Goal: Task Accomplishment & Management: Use online tool/utility

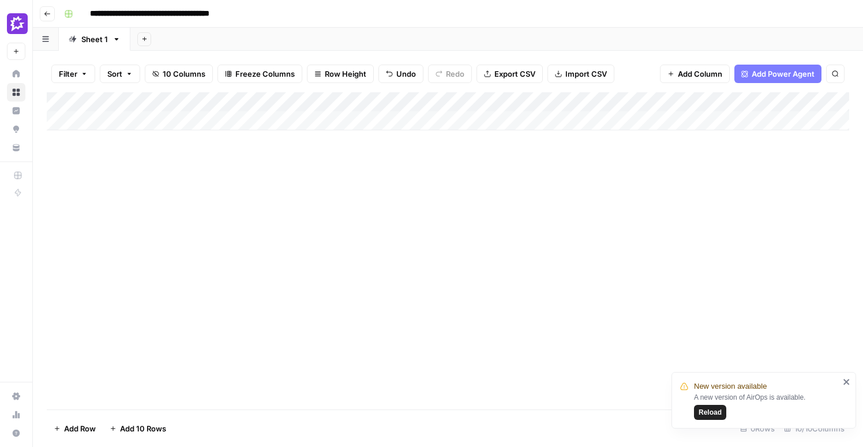
click at [346, 102] on div "Add Column" at bounding box center [448, 111] width 802 height 38
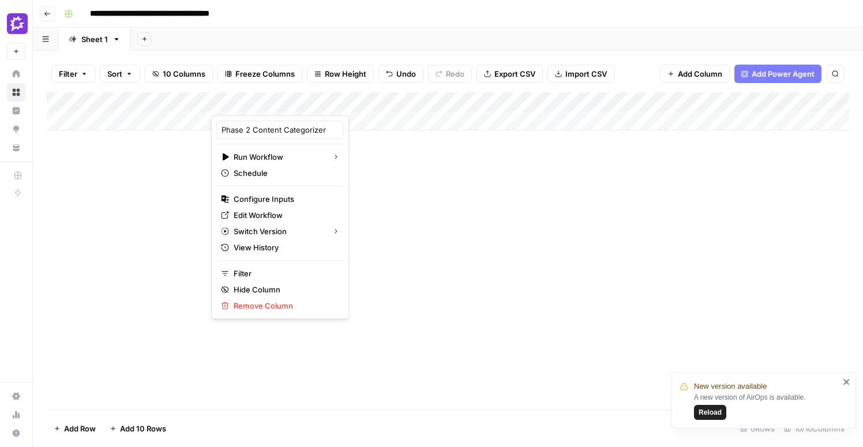
click at [715, 414] on span "Reload" at bounding box center [710, 412] width 23 height 10
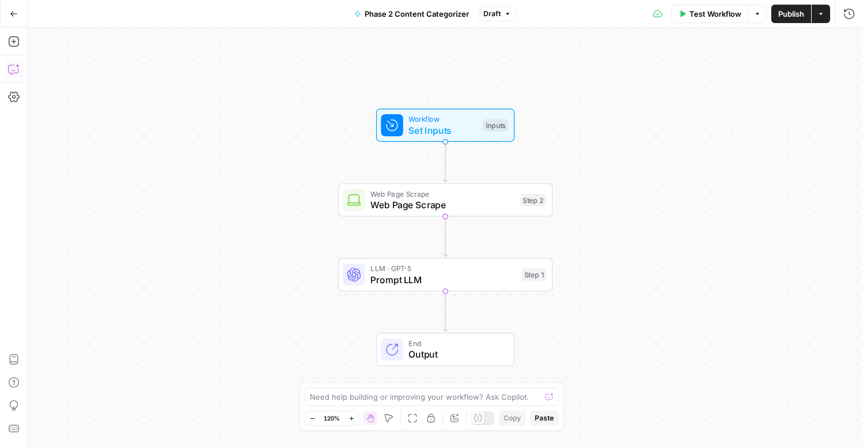
click at [13, 67] on icon "button" at bounding box center [14, 69] width 12 height 12
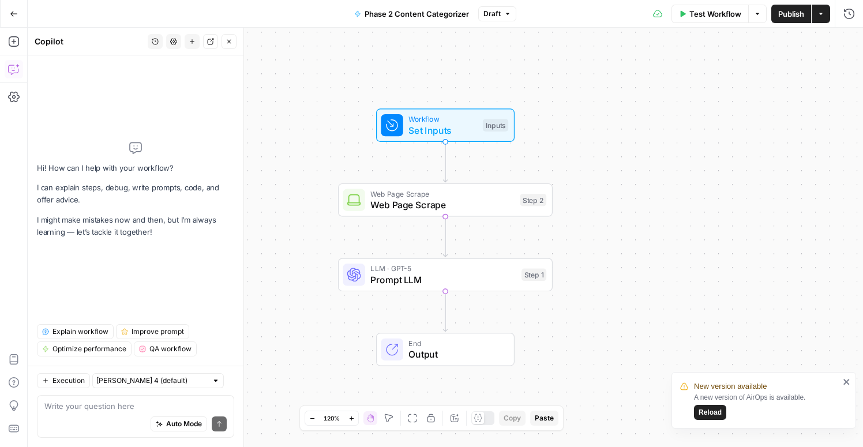
click at [720, 416] on span "Reload" at bounding box center [710, 412] width 23 height 10
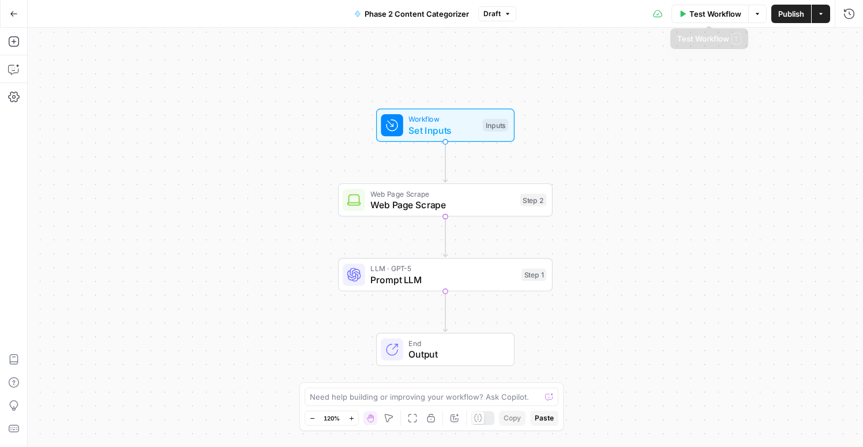
click at [796, 14] on span "Publish" at bounding box center [791, 14] width 26 height 12
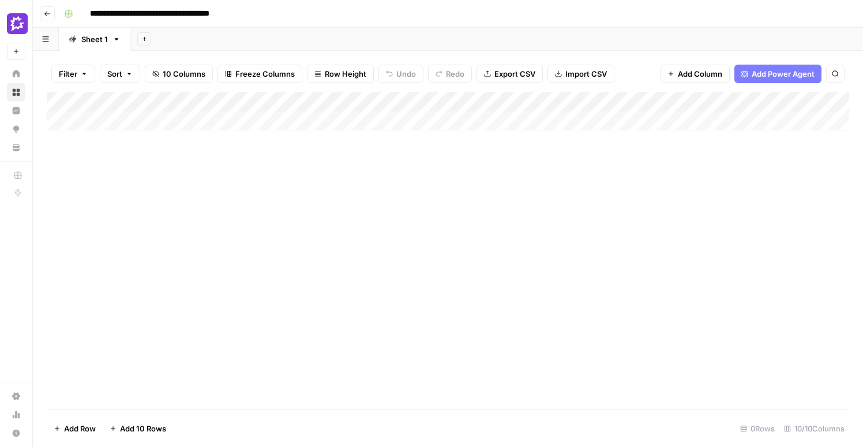
click at [133, 122] on div "Add Column" at bounding box center [448, 111] width 802 height 38
click at [132, 121] on div "Add Column" at bounding box center [448, 121] width 802 height 58
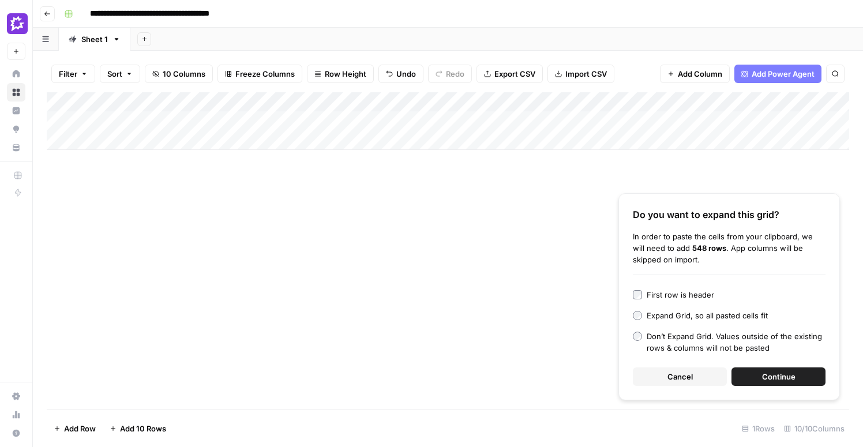
click at [779, 379] on span "Continue" at bounding box center [778, 377] width 33 height 12
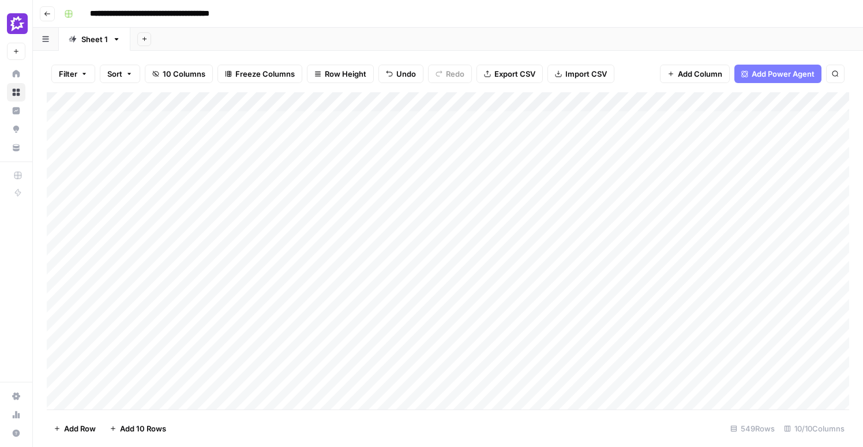
click at [510, 155] on div "Add Column" at bounding box center [448, 250] width 802 height 317
drag, startPoint x: 209, startPoint y: 97, endPoint x: 403, endPoint y: 112, distance: 193.8
click at [403, 112] on div "Add Column" at bounding box center [448, 250] width 802 height 317
click at [392, 102] on div "Add Column" at bounding box center [448, 250] width 802 height 317
click at [120, 224] on span "Filter" at bounding box center [160, 225] width 101 height 12
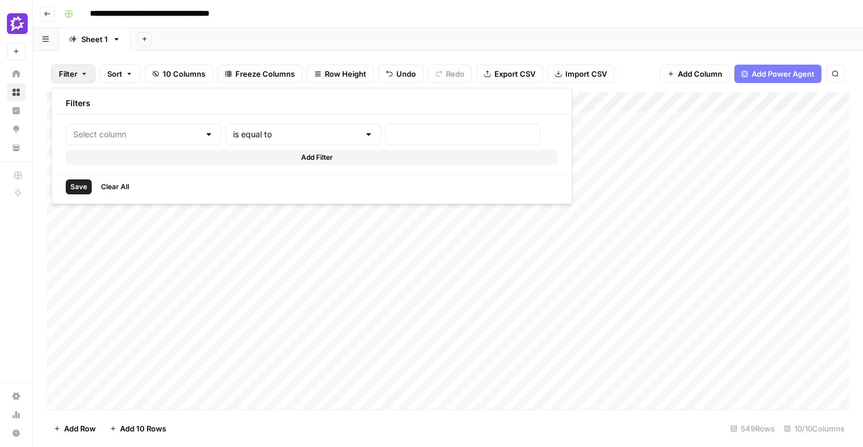
type input "URL"
click at [247, 141] on div "is equal to" at bounding box center [322, 134] width 168 height 22
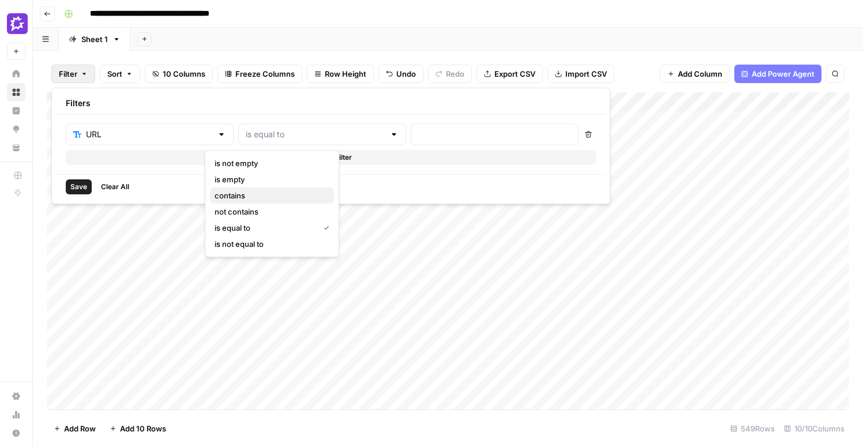
click at [261, 193] on span "contains" at bounding box center [270, 196] width 110 height 12
type input "contains"
click at [411, 141] on div at bounding box center [495, 134] width 168 height 22
type input "/de/"
click at [78, 186] on span "Save" at bounding box center [78, 187] width 17 height 10
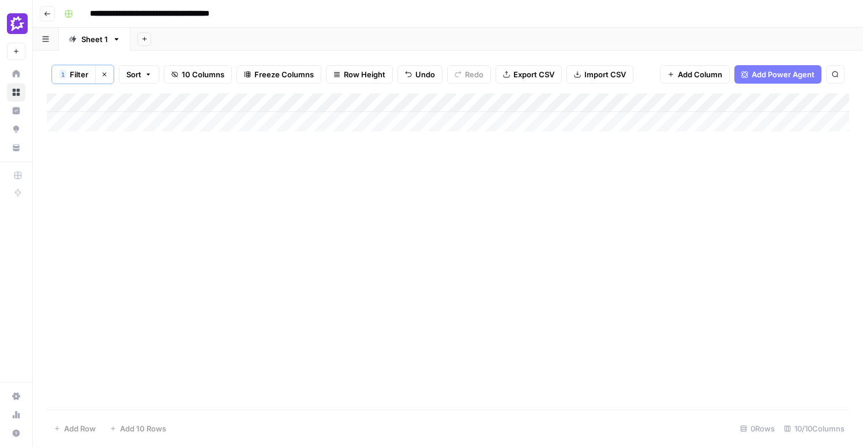
click at [382, 103] on div "Add Column" at bounding box center [448, 112] width 802 height 38
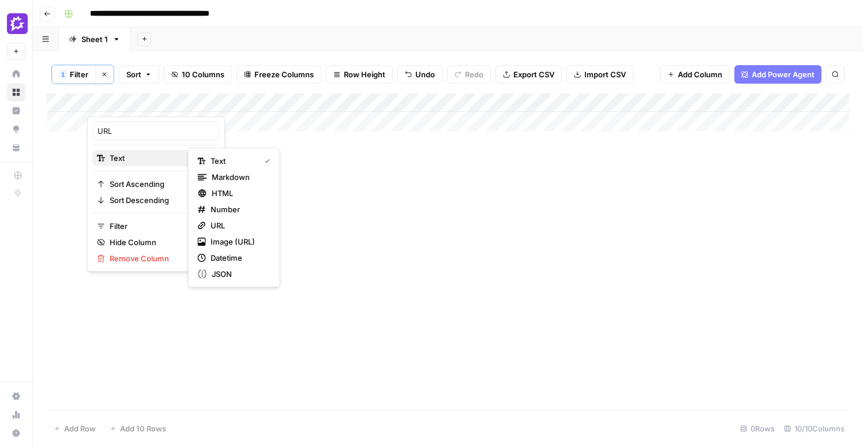
click at [137, 160] on span "Text" at bounding box center [154, 158] width 89 height 12
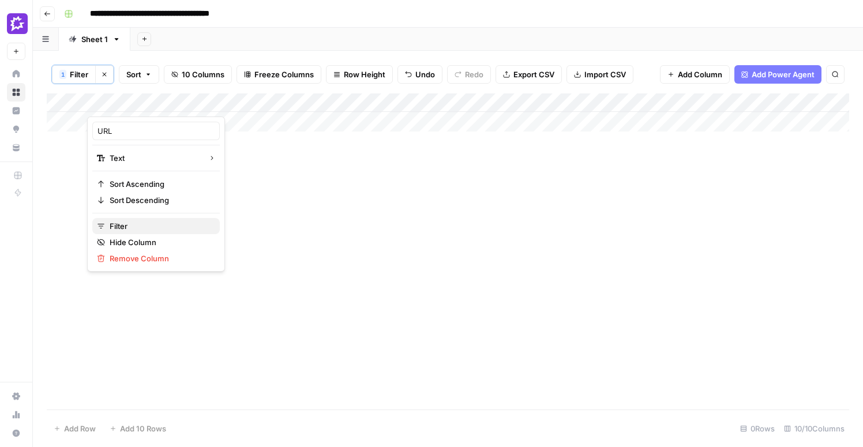
click at [133, 222] on span "Filter" at bounding box center [160, 226] width 101 height 12
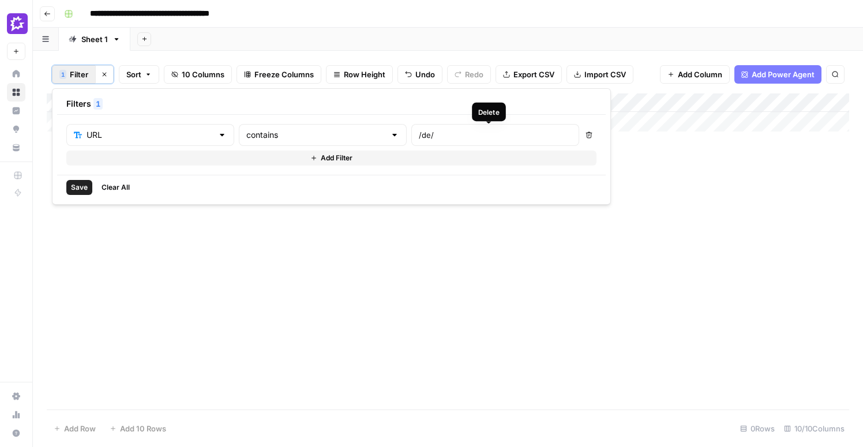
click at [581, 139] on button "Delete" at bounding box center [588, 134] width 15 height 15
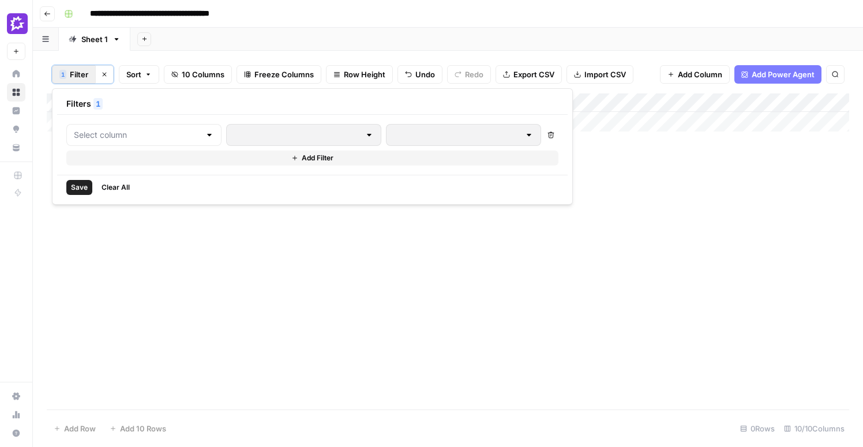
click at [72, 184] on span "Save" at bounding box center [79, 187] width 17 height 10
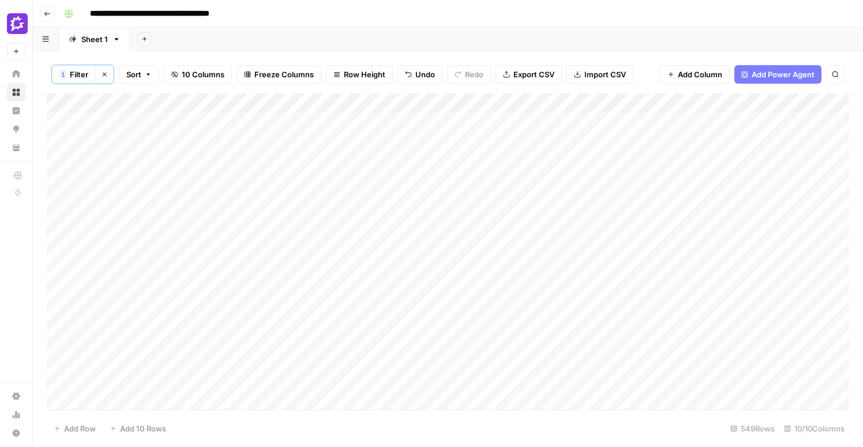
click at [209, 176] on div "Add Column" at bounding box center [448, 251] width 802 height 316
click at [655, 103] on div "Add Column" at bounding box center [448, 251] width 802 height 316
click at [620, 180] on span "Filter" at bounding box center [633, 184] width 101 height 12
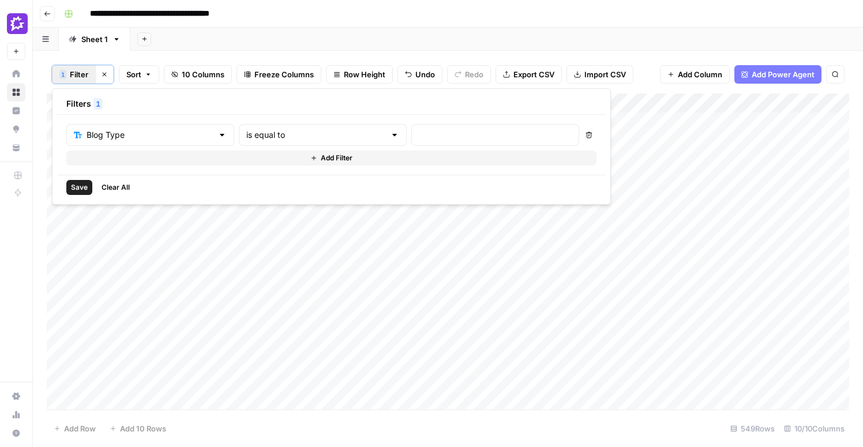
click at [696, 189] on div "Add Column" at bounding box center [448, 251] width 802 height 316
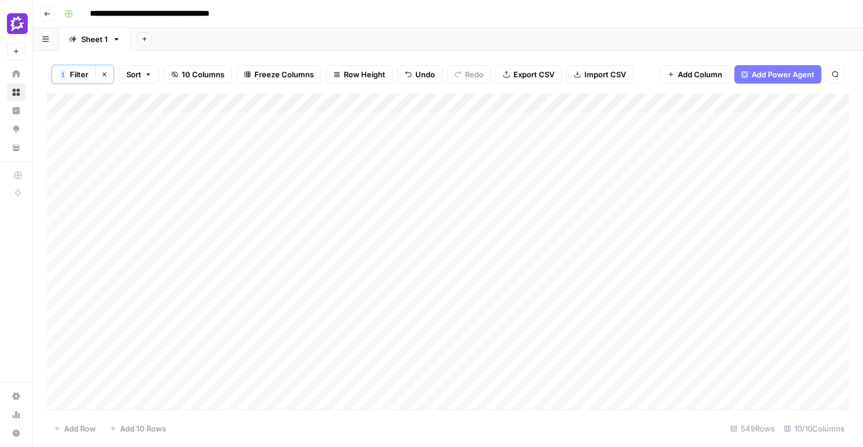
click at [483, 121] on div "Add Column" at bounding box center [448, 251] width 802 height 316
click at [480, 152] on div "Add Column" at bounding box center [448, 251] width 802 height 316
click at [479, 227] on div "Add Column" at bounding box center [448, 251] width 802 height 316
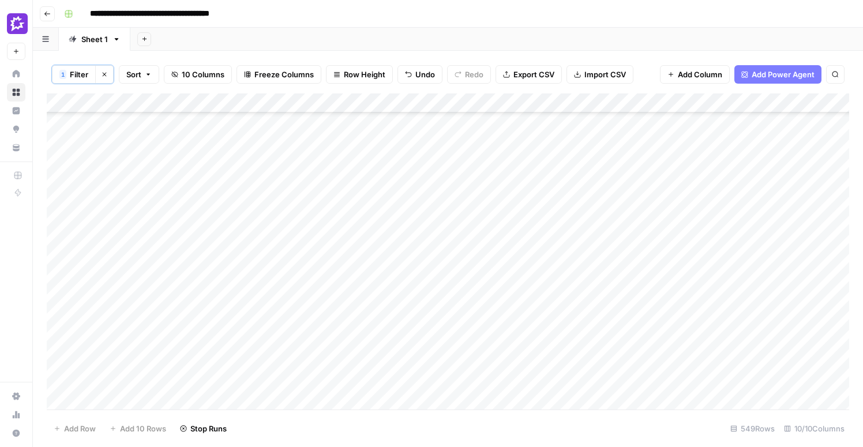
scroll to position [2393, 0]
click at [483, 240] on div "Add Column" at bounding box center [448, 251] width 802 height 316
click at [485, 184] on div "Add Column" at bounding box center [448, 251] width 802 height 316
click at [482, 340] on div "Add Column" at bounding box center [448, 251] width 802 height 316
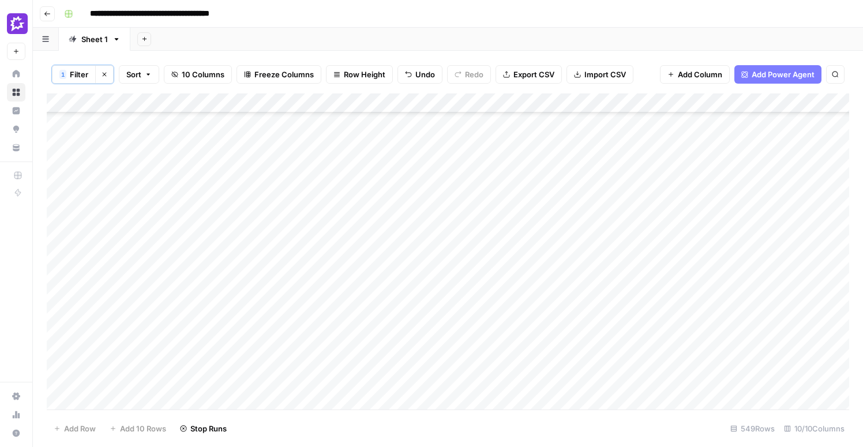
scroll to position [3874, 0]
click at [481, 268] on div "Add Column" at bounding box center [448, 251] width 802 height 316
click at [483, 310] on div "Add Column" at bounding box center [448, 251] width 802 height 316
click at [485, 222] on div "Add Column" at bounding box center [448, 251] width 802 height 316
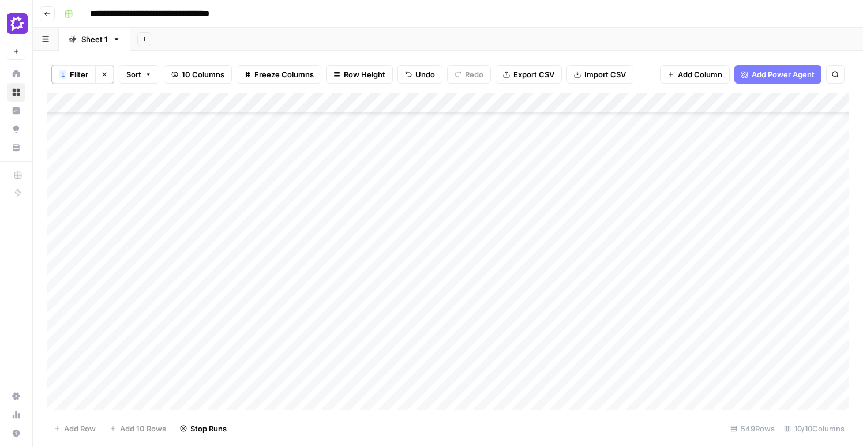
click at [483, 163] on div "Add Column" at bounding box center [448, 251] width 802 height 316
click at [482, 143] on div "Add Column" at bounding box center [448, 251] width 802 height 316
click at [485, 186] on div "Add Column" at bounding box center [448, 251] width 802 height 316
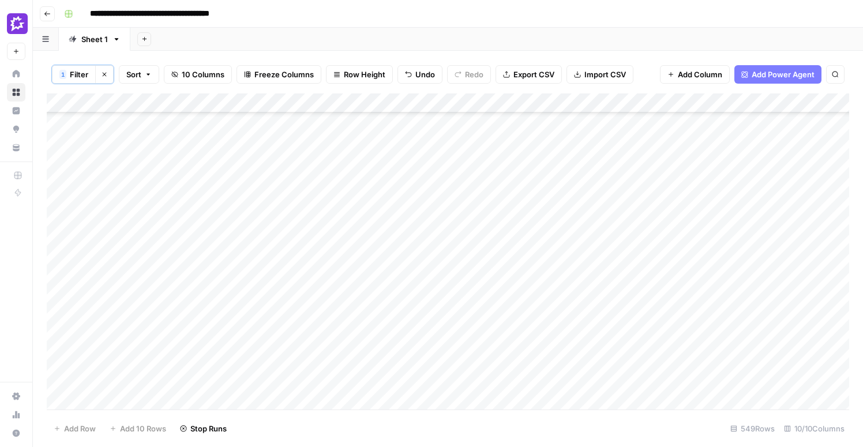
scroll to position [6118, 0]
click at [483, 221] on div "Add Column" at bounding box center [448, 251] width 802 height 316
click at [482, 278] on div "Add Column" at bounding box center [448, 251] width 802 height 316
click at [483, 177] on div "Add Column" at bounding box center [448, 251] width 802 height 316
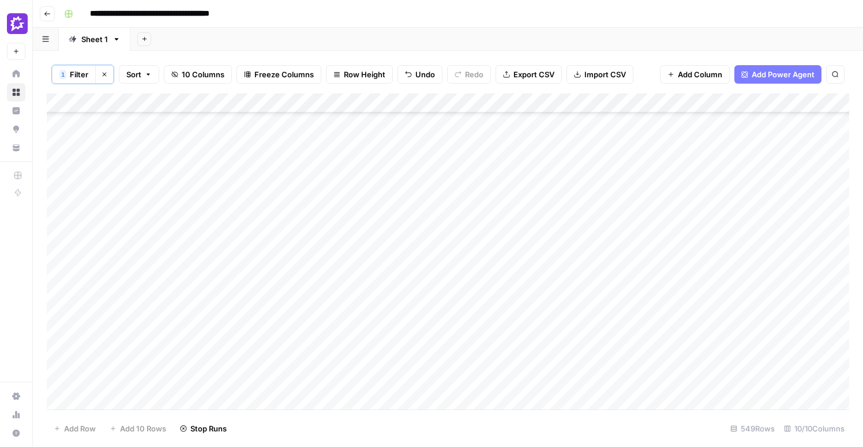
scroll to position [7326, 0]
click at [482, 368] on div "Add Column" at bounding box center [448, 251] width 802 height 316
click at [482, 239] on div "Add Column" at bounding box center [448, 251] width 802 height 316
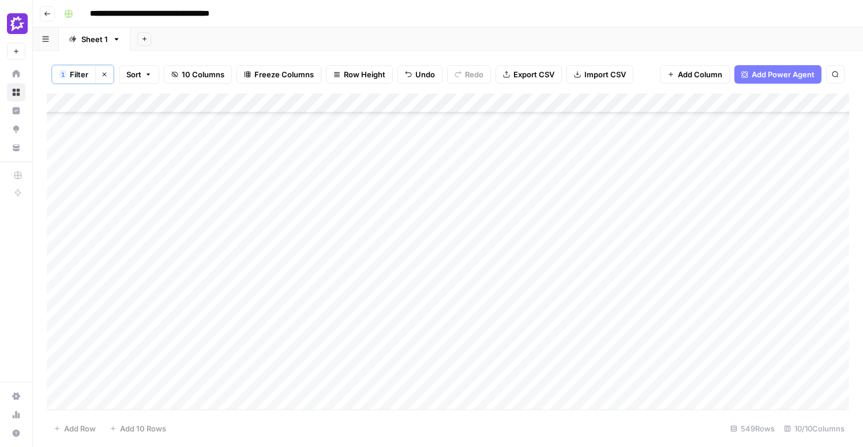
click at [485, 133] on div "Add Column" at bounding box center [448, 251] width 802 height 316
click at [480, 149] on div "Add Column" at bounding box center [448, 251] width 802 height 316
click at [481, 322] on div "Add Column" at bounding box center [448, 251] width 802 height 316
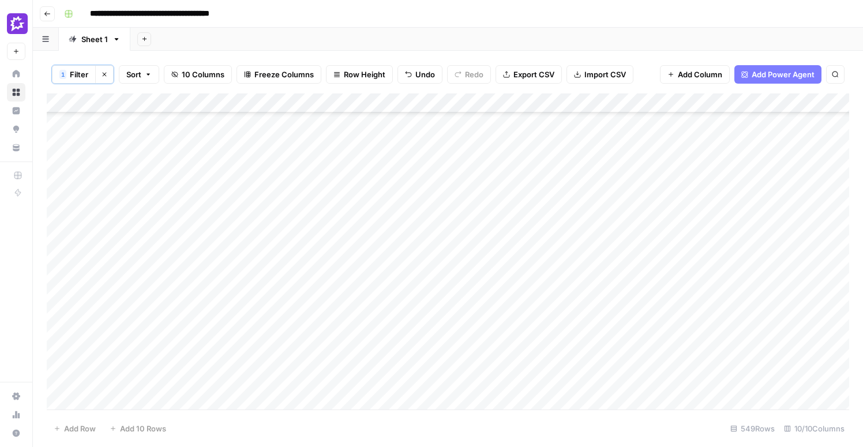
click at [482, 320] on div "Add Column" at bounding box center [448, 251] width 802 height 316
click at [483, 282] on div "Add Column" at bounding box center [448, 251] width 802 height 316
click at [483, 381] on div "Add Column" at bounding box center [448, 251] width 802 height 316
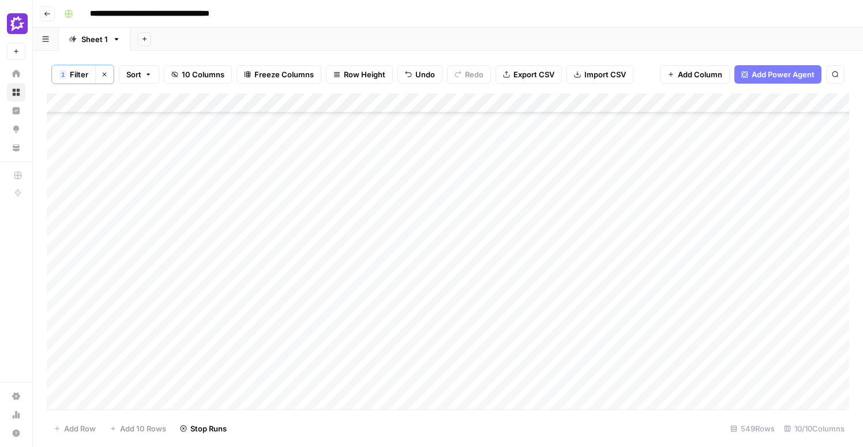
click at [482, 369] on div "Add Column" at bounding box center [448, 251] width 802 height 316
click at [654, 104] on div "Add Column" at bounding box center [448, 251] width 802 height 316
click at [594, 212] on span "Remove Column" at bounding box center [633, 217] width 101 height 12
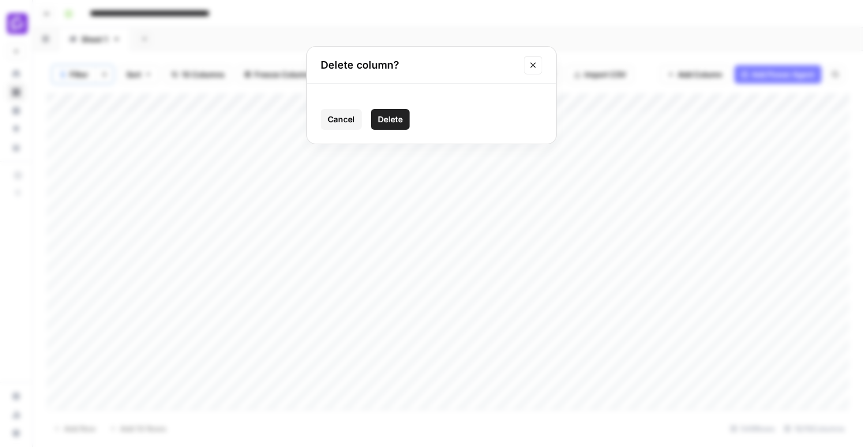
click at [398, 118] on span "Delete" at bounding box center [390, 120] width 25 height 12
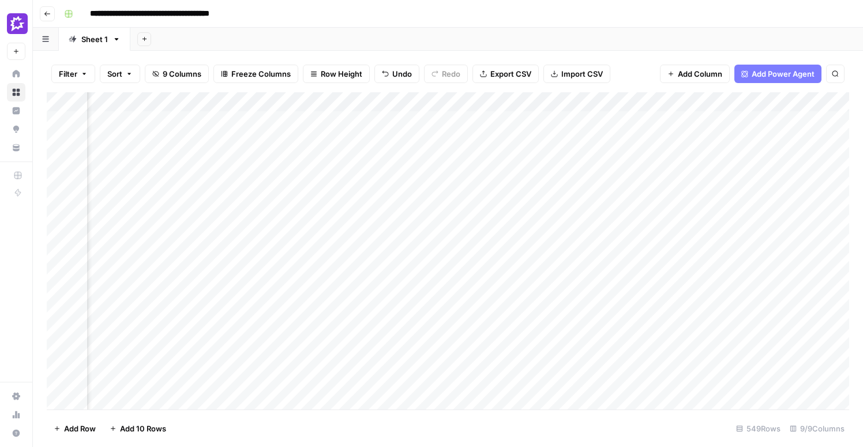
scroll to position [1, 0]
click at [743, 104] on div "Add Column" at bounding box center [448, 250] width 802 height 317
click at [637, 177] on span "Filter" at bounding box center [633, 183] width 101 height 12
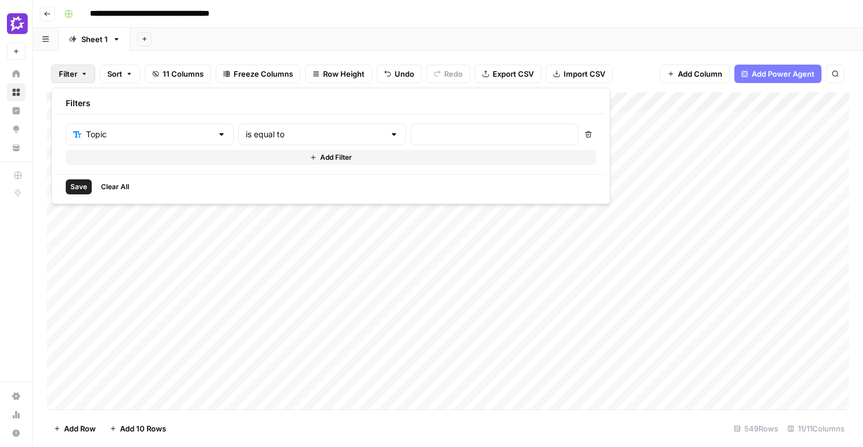
click at [374, 146] on div "Topic is equal to Delete Add Filter" at bounding box center [331, 144] width 530 height 42
click at [301, 129] on input "text" at bounding box center [315, 135] width 139 height 12
click at [280, 162] on span "is not empty" at bounding box center [270, 163] width 110 height 12
type input "is not empty"
click at [78, 186] on span "Save" at bounding box center [78, 187] width 17 height 10
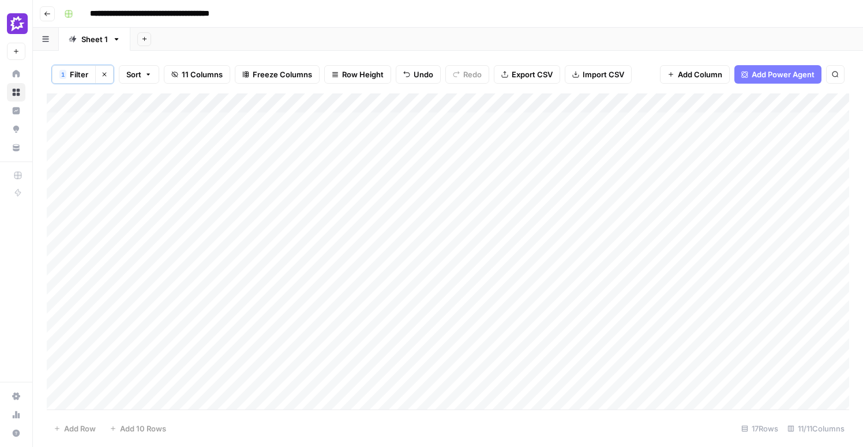
click at [641, 242] on div "Add Column" at bounding box center [448, 251] width 802 height 316
drag, startPoint x: 404, startPoint y: 101, endPoint x: 350, endPoint y: 102, distance: 53.7
click at [350, 102] on div "Add Column" at bounding box center [448, 251] width 802 height 316
drag, startPoint x: 509, startPoint y: 100, endPoint x: 441, endPoint y: 102, distance: 68.7
click at [441, 102] on div "Add Column" at bounding box center [448, 251] width 802 height 316
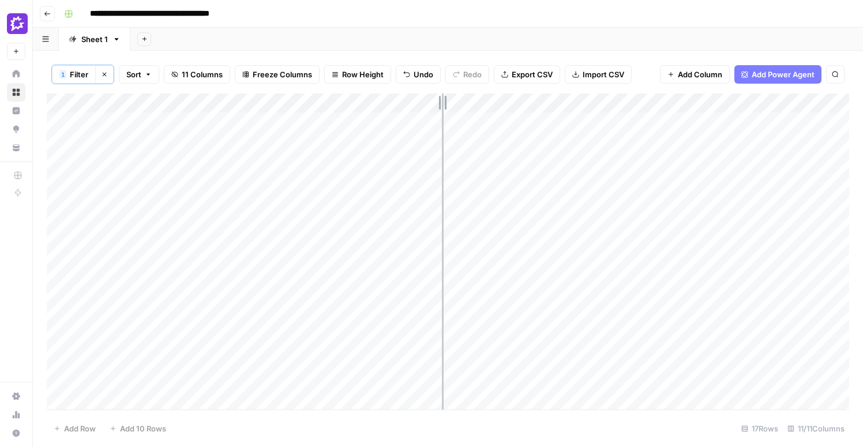
drag, startPoint x: 441, startPoint y: 102, endPoint x: 489, endPoint y: 102, distance: 47.9
click at [488, 102] on div "Add Column" at bounding box center [448, 251] width 802 height 316
click at [643, 361] on div "Add Column" at bounding box center [448, 251] width 802 height 316
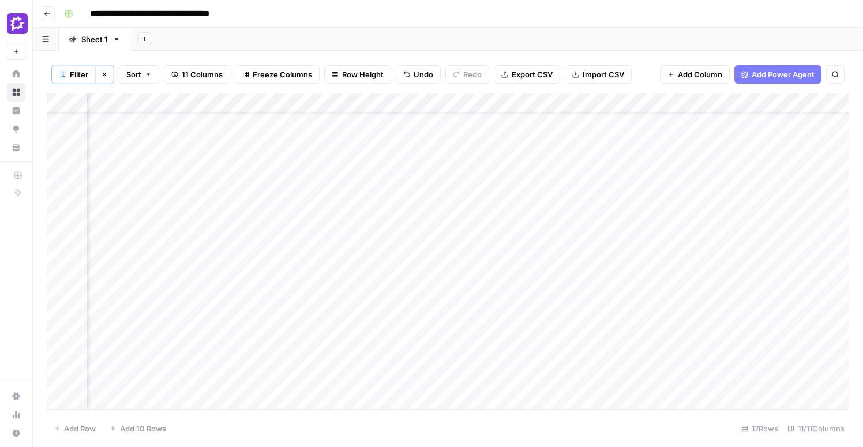
click at [742, 102] on div "Add Column" at bounding box center [448, 251] width 802 height 316
drag, startPoint x: 746, startPoint y: 100, endPoint x: 501, endPoint y: 107, distance: 245.3
click at [501, 107] on body "**********" at bounding box center [431, 223] width 863 height 447
drag, startPoint x: 708, startPoint y: 102, endPoint x: 460, endPoint y: 102, distance: 247.5
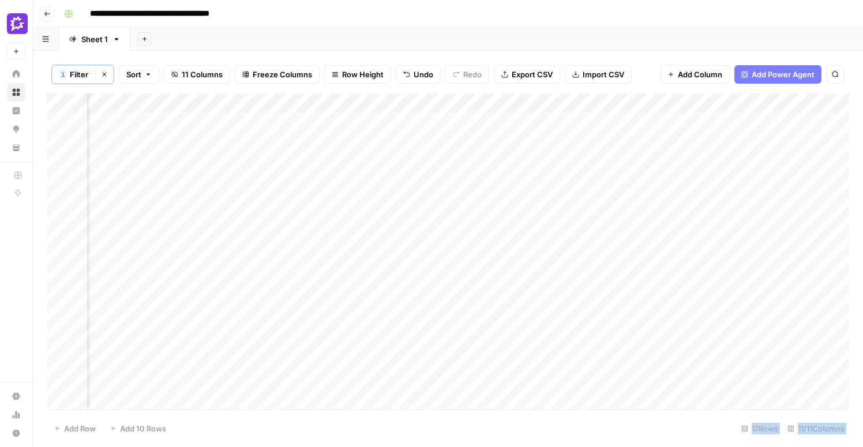
drag, startPoint x: 688, startPoint y: 102, endPoint x: 387, endPoint y: 111, distance: 301.3
click at [387, 111] on div "Add Column" at bounding box center [448, 251] width 802 height 316
click at [560, 99] on div "Add Column" at bounding box center [448, 251] width 802 height 316
drag, startPoint x: 570, startPoint y: 100, endPoint x: 633, endPoint y: 99, distance: 62.9
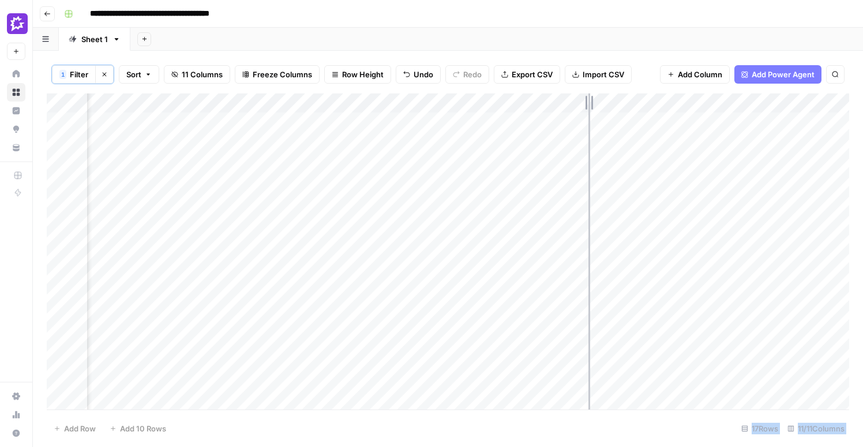
click at [633, 99] on div "Add Column" at bounding box center [448, 251] width 802 height 316
click at [408, 159] on div "Add Column" at bounding box center [448, 251] width 802 height 316
drag, startPoint x: 339, startPoint y: 96, endPoint x: 294, endPoint y: 97, distance: 45.0
click at [294, 97] on div "Add Column" at bounding box center [448, 251] width 802 height 316
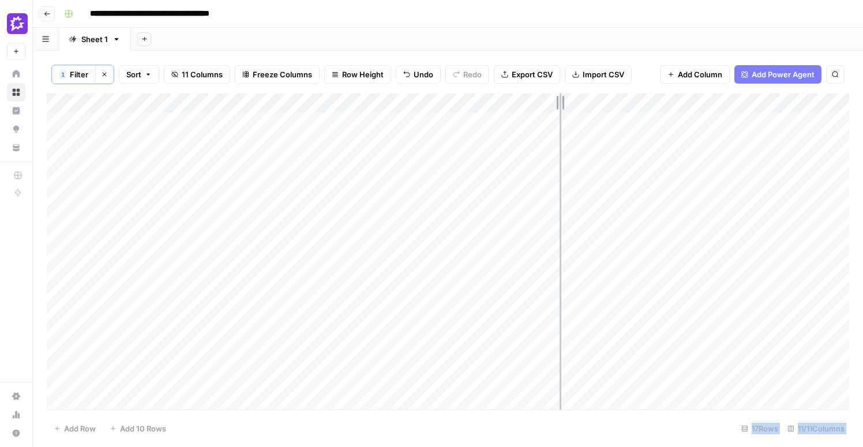
drag, startPoint x: 619, startPoint y: 105, endPoint x: 557, endPoint y: 106, distance: 62.3
click at [557, 106] on div "Add Column" at bounding box center [448, 251] width 802 height 316
click at [199, 238] on div "Add Column" at bounding box center [448, 251] width 802 height 316
click at [613, 241] on div "Add Column" at bounding box center [448, 251] width 802 height 316
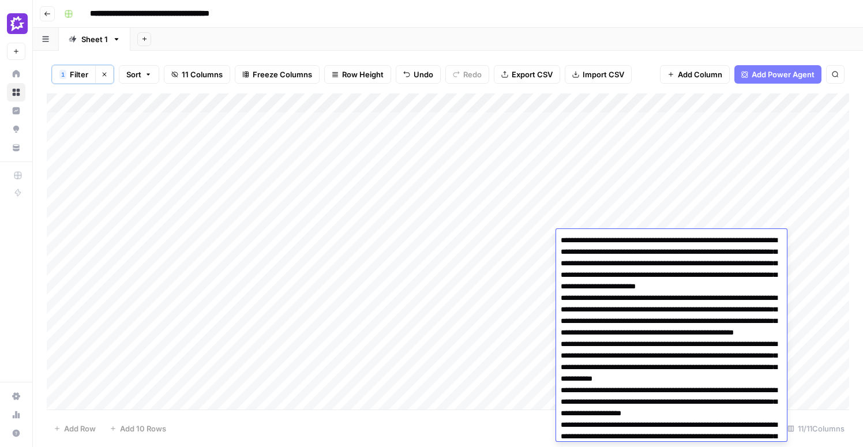
drag, startPoint x: 701, startPoint y: 358, endPoint x: 631, endPoint y: 312, distance: 83.7
click at [631, 312] on textarea at bounding box center [671, 378] width 231 height 293
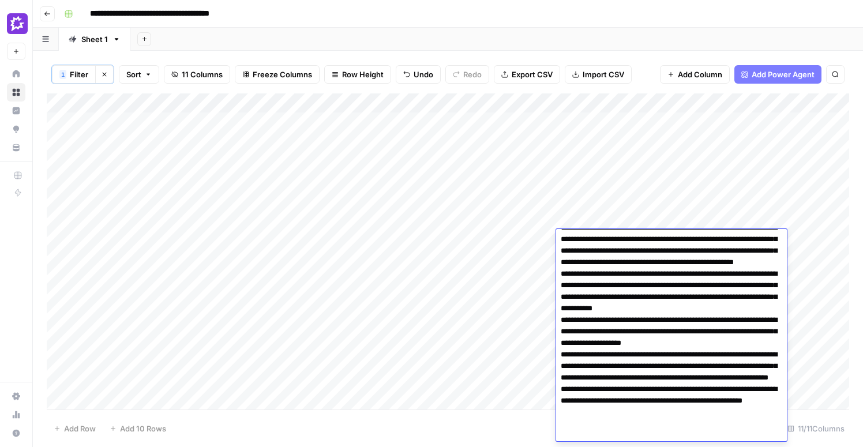
scroll to position [84, 0]
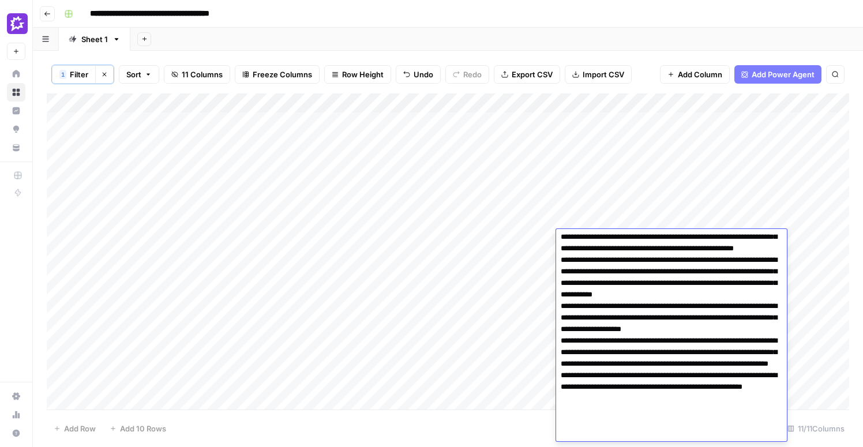
click at [516, 319] on div "Add Column" at bounding box center [448, 251] width 802 height 316
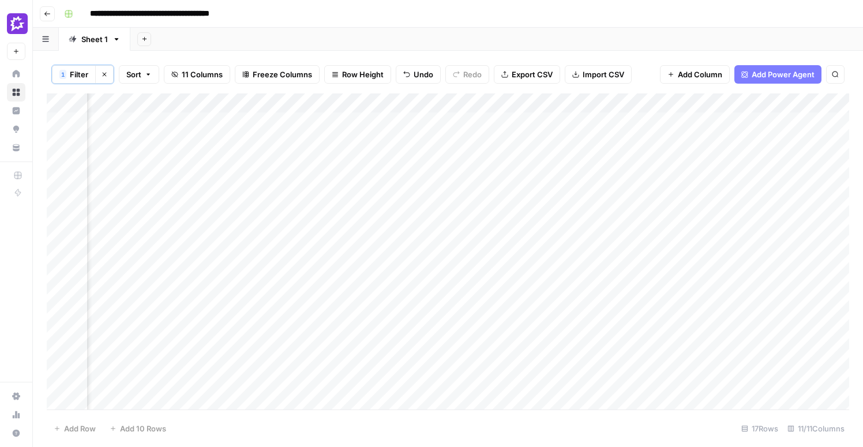
scroll to position [0, 254]
click at [398, 217] on div "Add Column" at bounding box center [448, 251] width 802 height 316
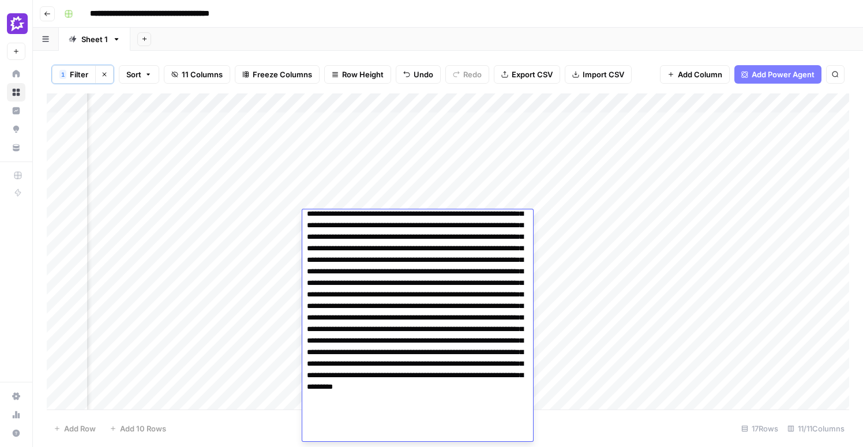
scroll to position [0, 0]
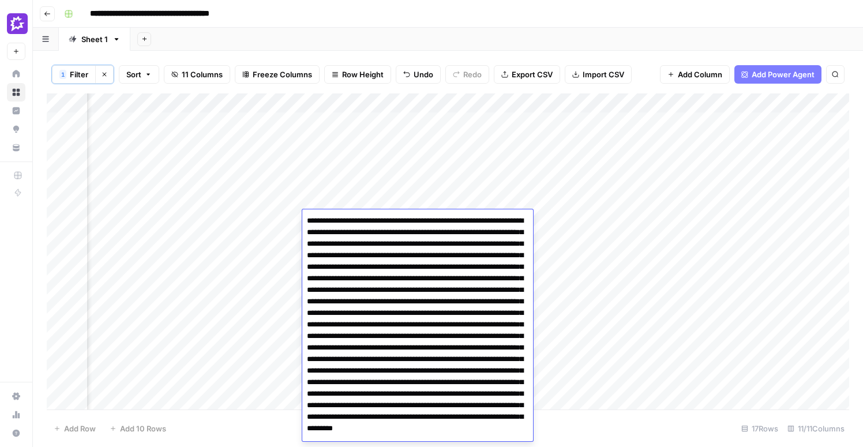
click at [283, 164] on div "Add Column" at bounding box center [448, 251] width 802 height 316
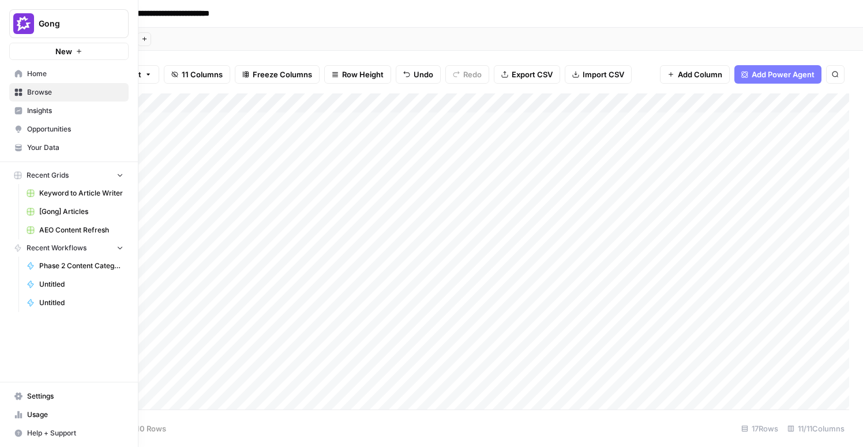
click at [19, 73] on icon at bounding box center [18, 73] width 7 height 7
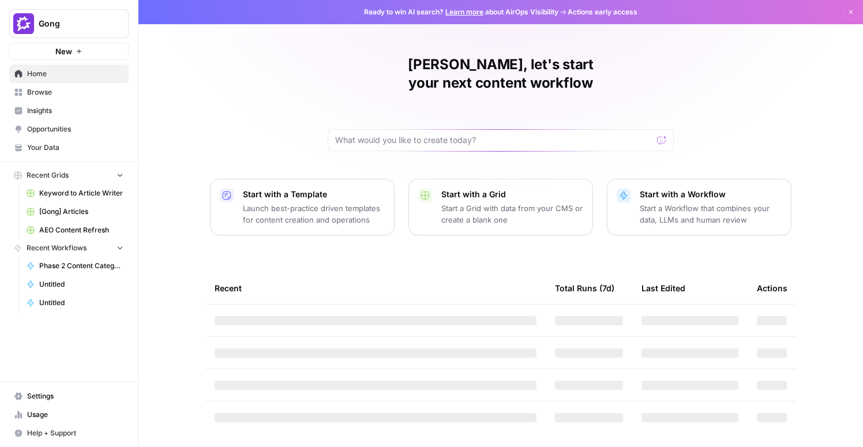
click at [44, 146] on span "Your Data" at bounding box center [75, 147] width 96 height 10
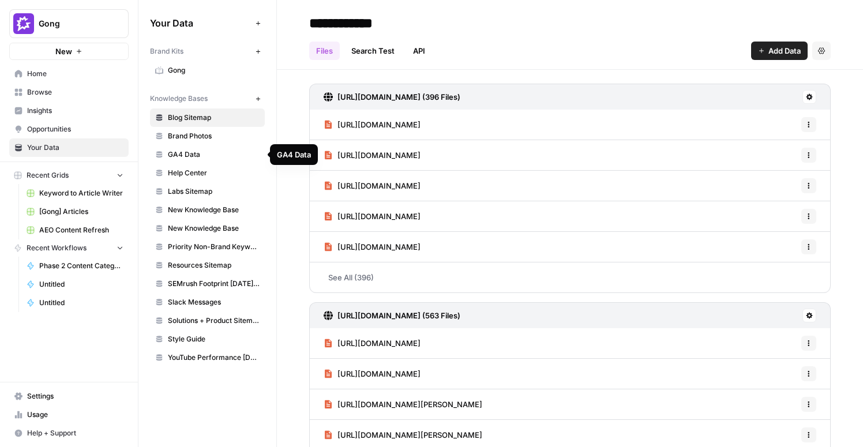
click at [189, 67] on span "Gong" at bounding box center [214, 70] width 92 height 10
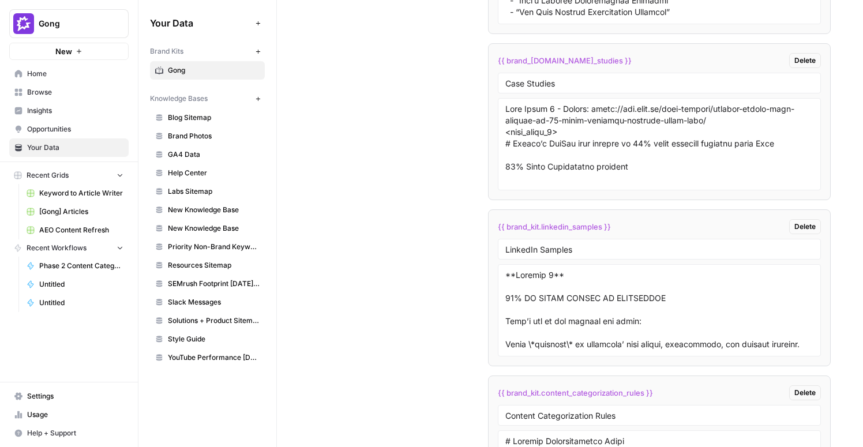
scroll to position [3581, 0]
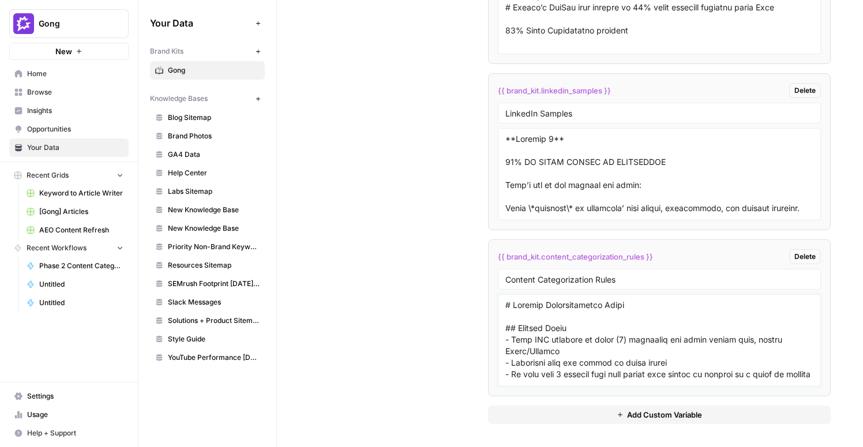
click at [607, 332] on textarea at bounding box center [659, 340] width 308 height 82
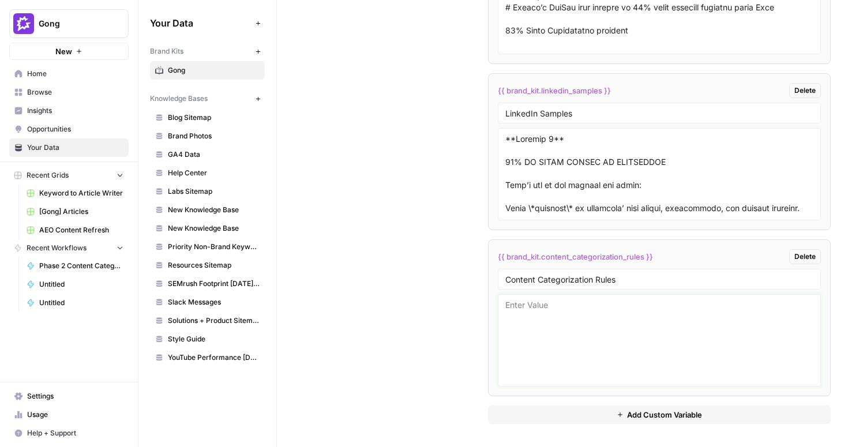
paste textarea "# Content Categorization Rules ## General Rules - Each URL requires at least (1…"
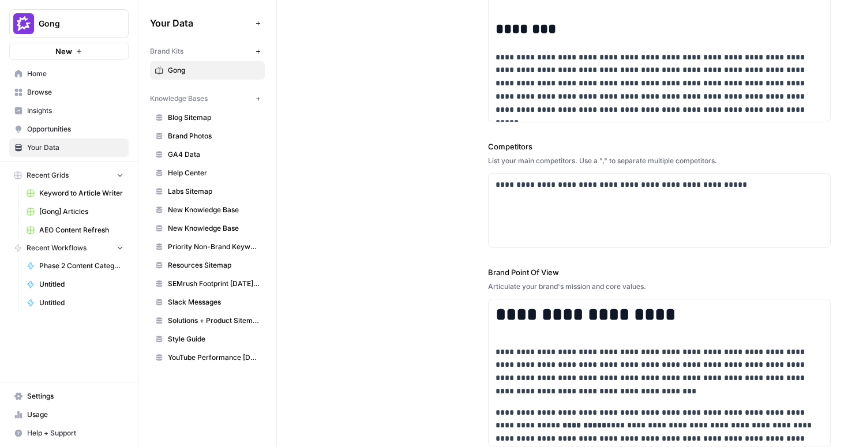
scroll to position [0, 0]
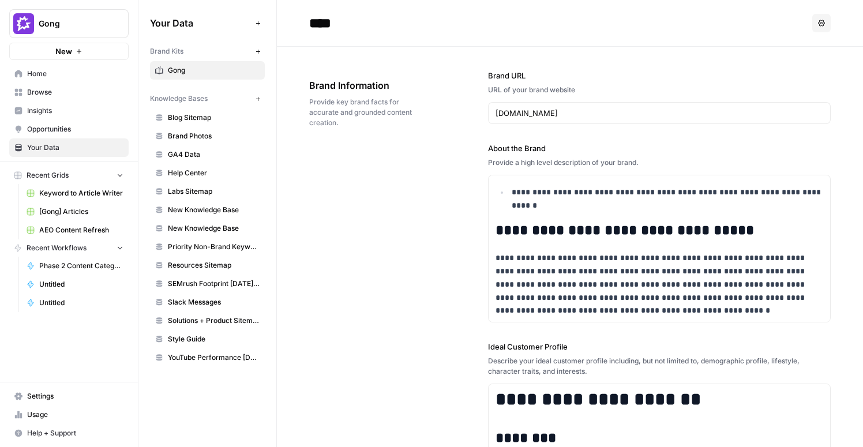
type textarea "# Content Categorization Rules ## General Rules - Each URL requires at least (1…"
click at [52, 73] on span "Home" at bounding box center [75, 74] width 96 height 10
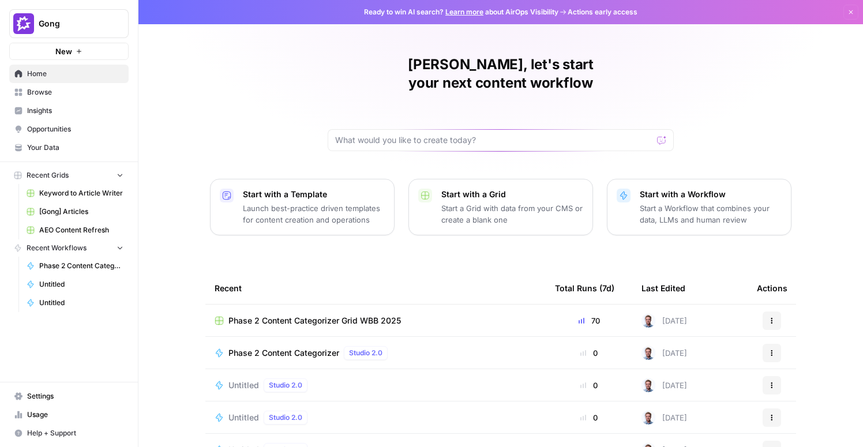
click at [47, 147] on span "Your Data" at bounding box center [75, 147] width 96 height 10
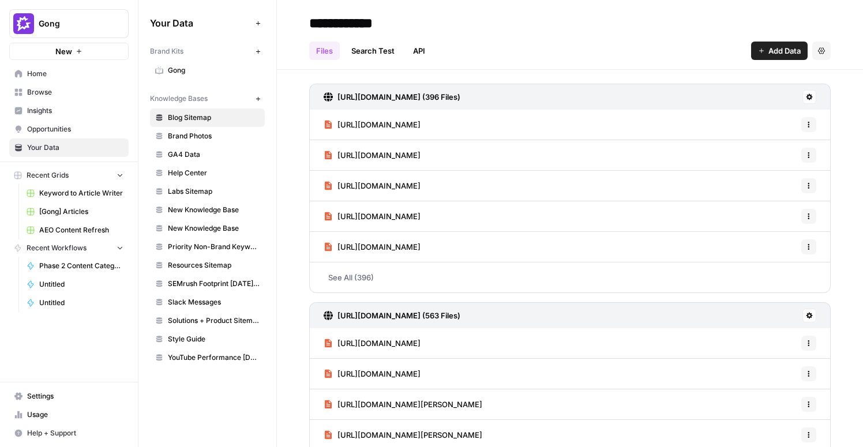
click at [178, 70] on span "Gong" at bounding box center [214, 70] width 92 height 10
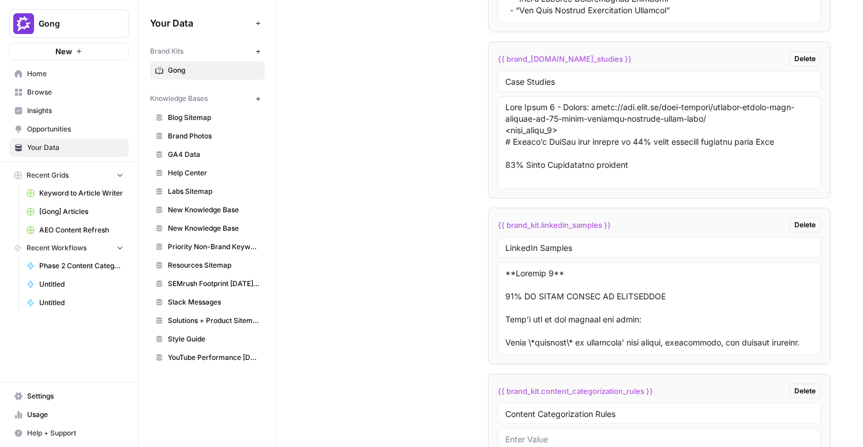
scroll to position [3581, 0]
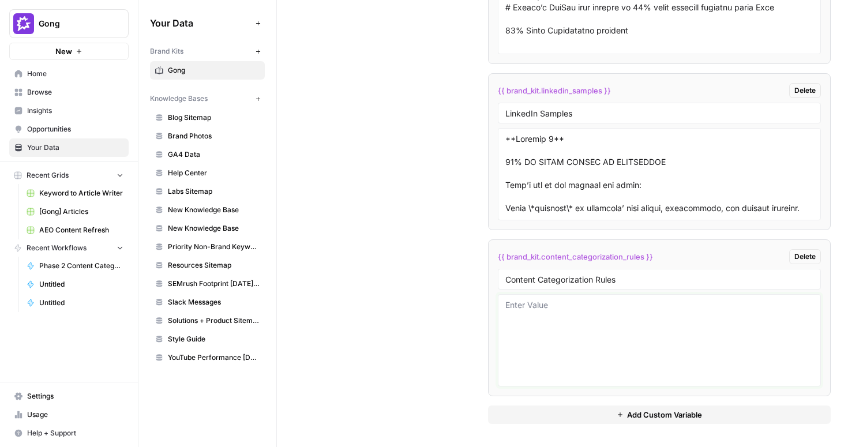
click at [562, 324] on textarea at bounding box center [659, 340] width 308 height 82
paste textarea "# Content Categorization Rules ## General Rules - Each URL requires at least (1…"
type textarea "# Content Categorization Rules ## General Rules - Each URL requires at least (1…"
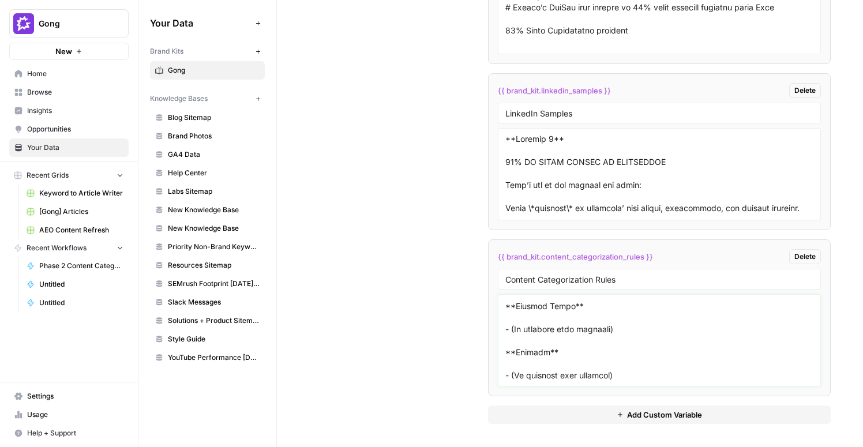
click at [573, 328] on textarea at bounding box center [659, 340] width 308 height 82
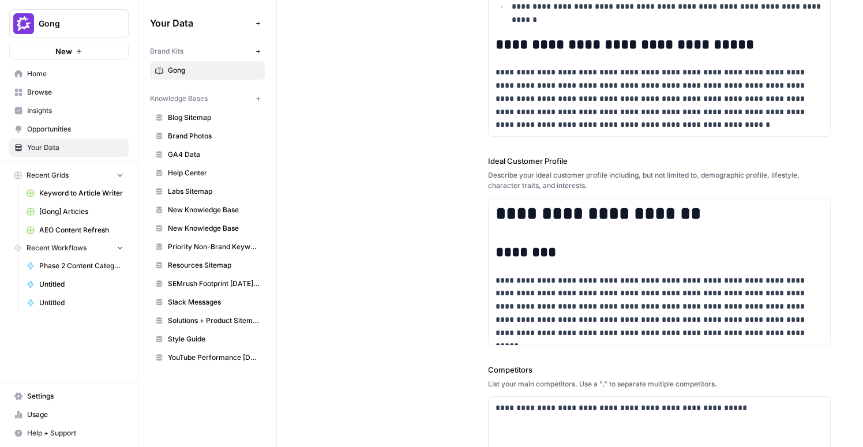
scroll to position [0, 0]
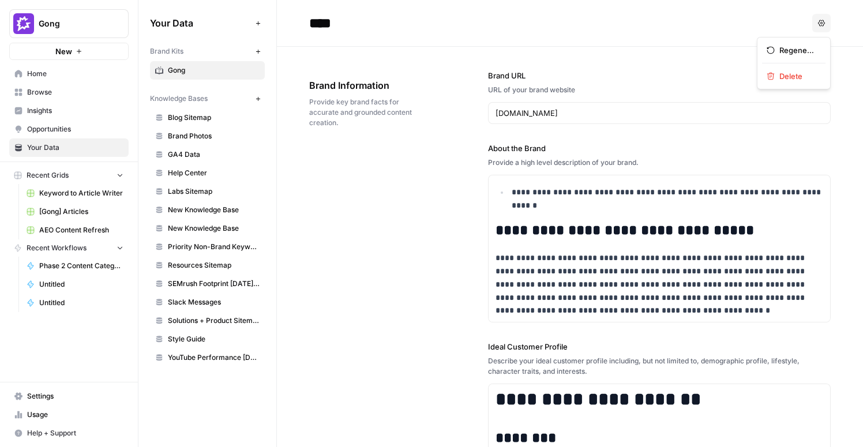
click at [823, 22] on icon "button" at bounding box center [821, 23] width 7 height 7
click at [755, 18] on div "****" at bounding box center [558, 23] width 498 height 18
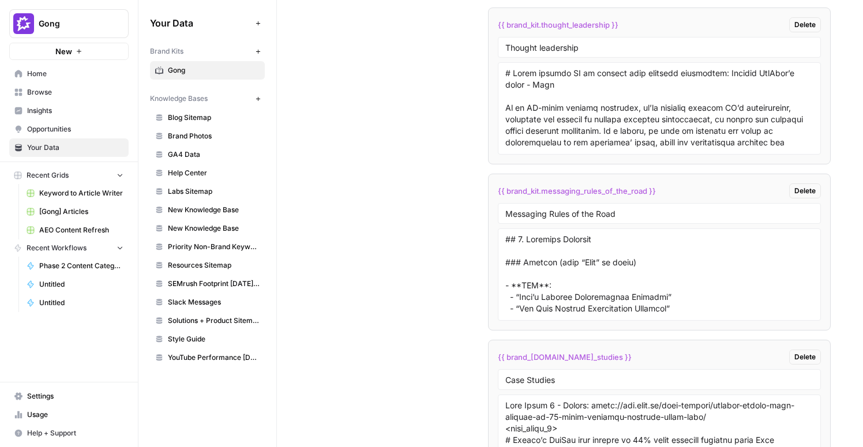
scroll to position [3581, 0]
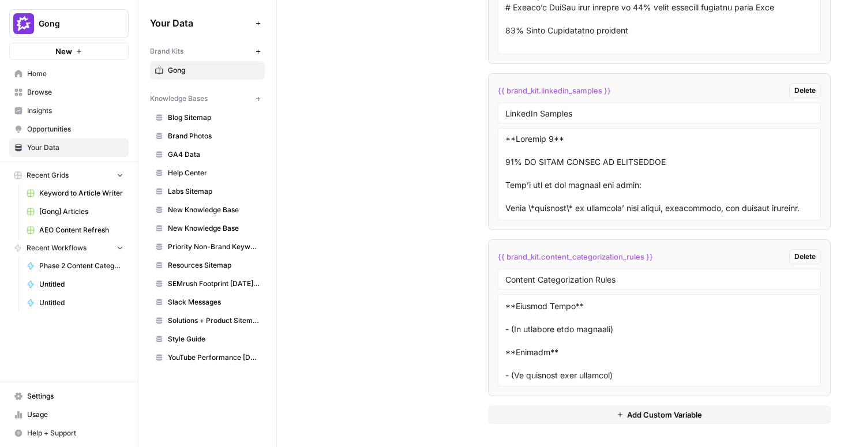
click at [660, 417] on span "Add Custom Variable" at bounding box center [664, 415] width 75 height 12
click at [803, 423] on span "Delete" at bounding box center [804, 423] width 21 height 10
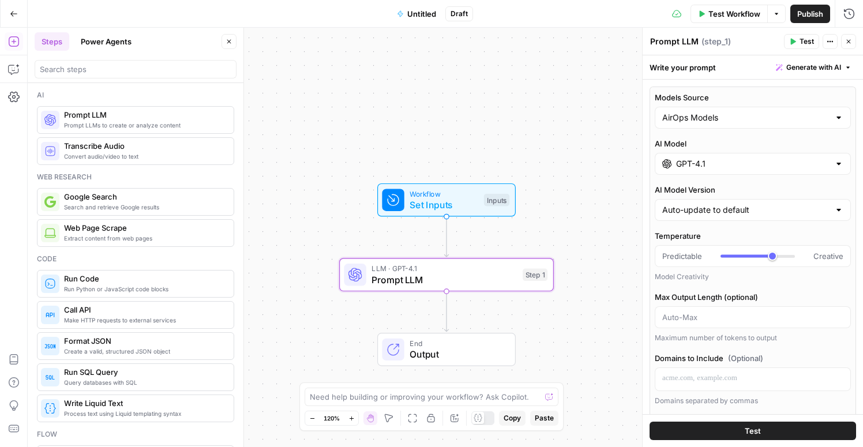
scroll to position [6, 0]
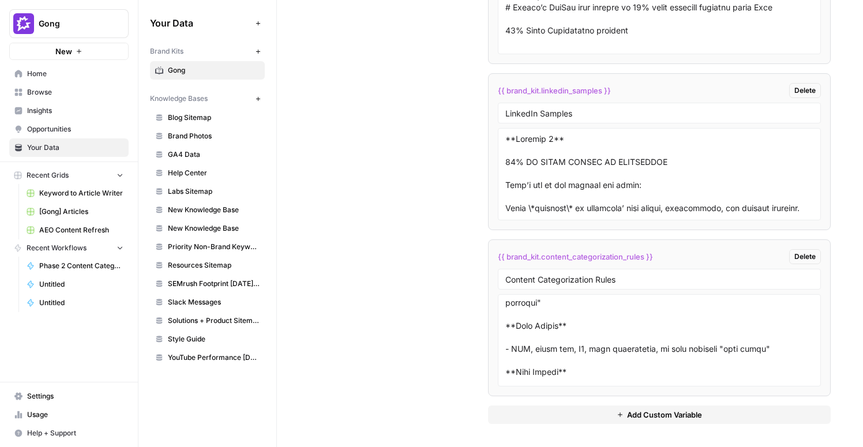
scroll to position [673, 0]
click at [42, 89] on span "Browse" at bounding box center [75, 92] width 96 height 10
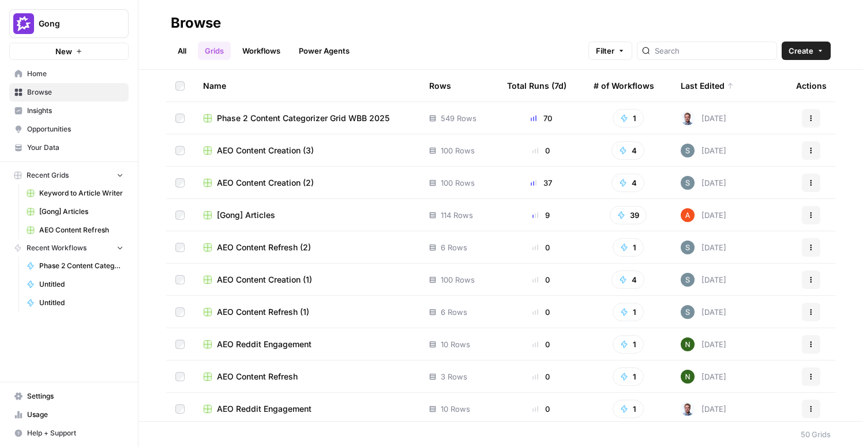
click at [348, 123] on span "Phase 2 Content Categorizer Grid WBB 2025" at bounding box center [303, 118] width 172 height 12
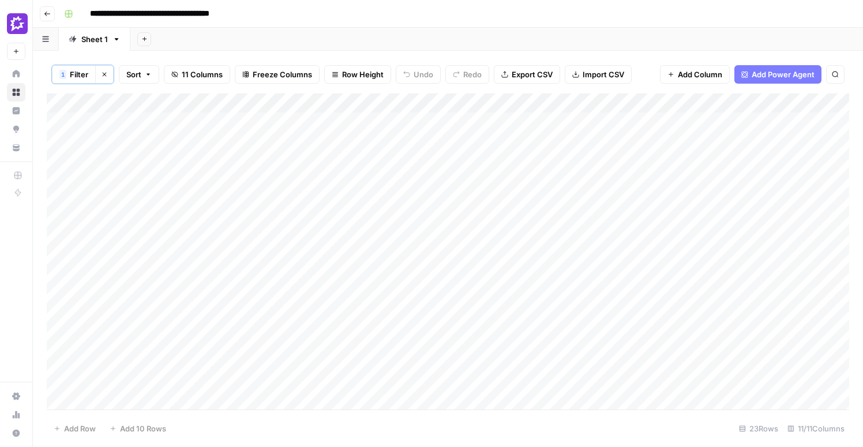
click at [533, 104] on div "Add Column" at bounding box center [448, 251] width 802 height 316
click at [501, 184] on span "Filter" at bounding box center [504, 184] width 101 height 12
type input "Topic"
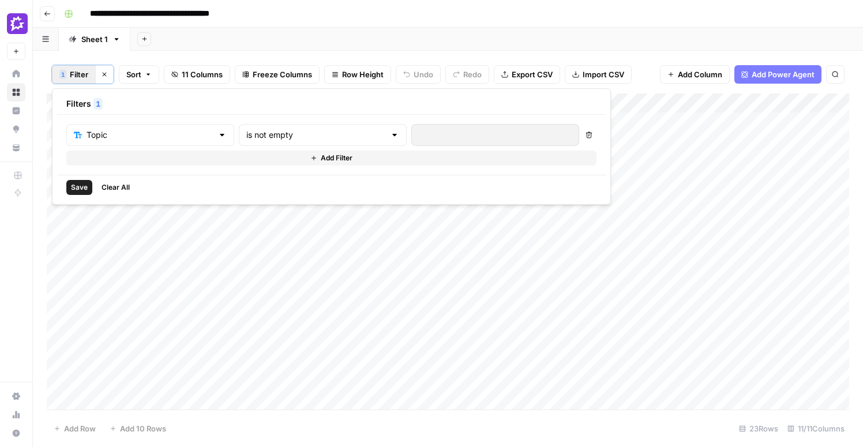
click at [390, 132] on div at bounding box center [394, 135] width 9 height 12
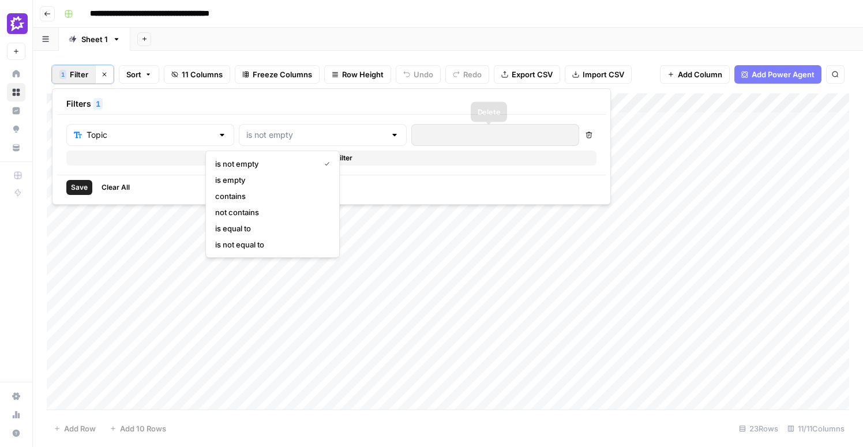
type input "is not empty"
click at [586, 138] on icon "button" at bounding box center [589, 135] width 7 height 7
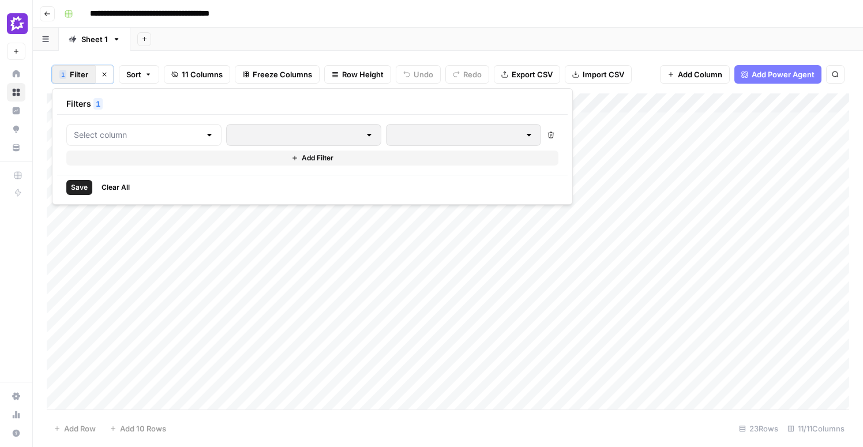
click at [84, 190] on span "Save" at bounding box center [79, 187] width 17 height 10
click at [538, 175] on div "Add Column" at bounding box center [448, 251] width 802 height 316
click at [548, 103] on div "Add Column" at bounding box center [448, 251] width 802 height 316
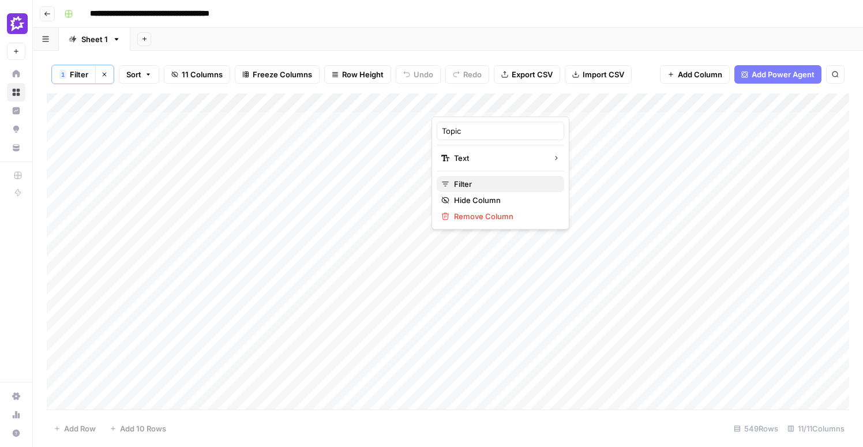
click at [506, 185] on span "Filter" at bounding box center [504, 184] width 101 height 12
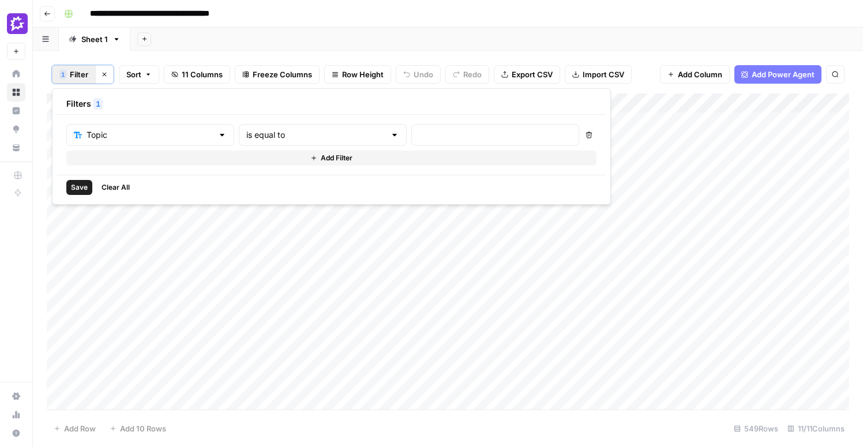
click at [179, 133] on div "Topic" at bounding box center [150, 135] width 168 height 22
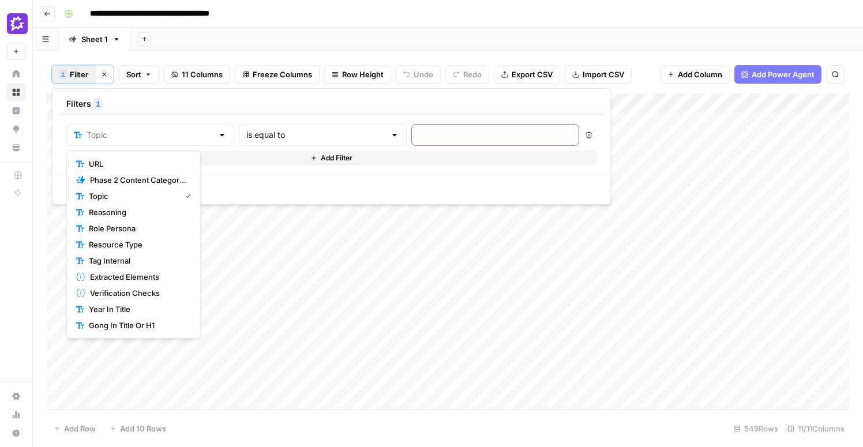
type input "Topic"
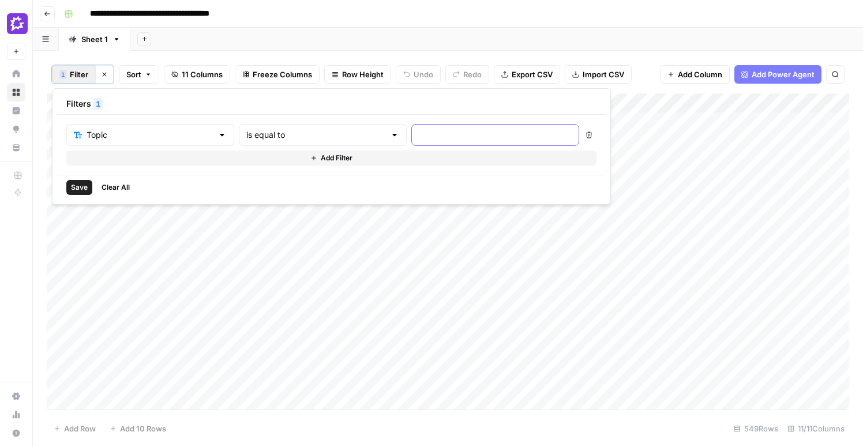
click at [419, 136] on input "text" at bounding box center [495, 135] width 153 height 12
click at [290, 129] on div "is equal to" at bounding box center [323, 135] width 168 height 22
click at [268, 170] on button "is not empty" at bounding box center [273, 164] width 124 height 16
type input "is not empty"
click at [81, 186] on span "Save" at bounding box center [79, 187] width 17 height 10
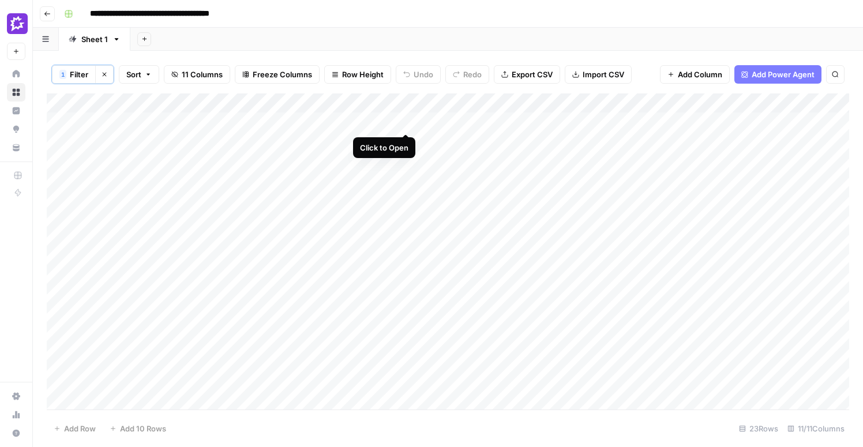
click at [406, 121] on div "Add Column" at bounding box center [448, 251] width 802 height 316
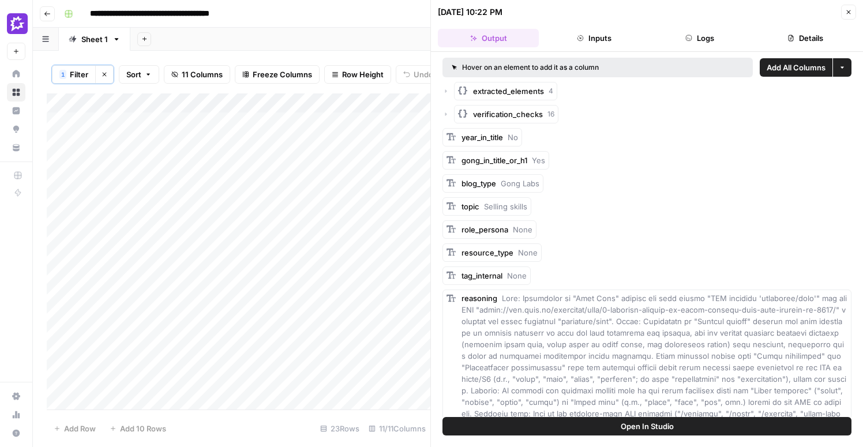
click at [809, 39] on button "Details" at bounding box center [805, 38] width 101 height 18
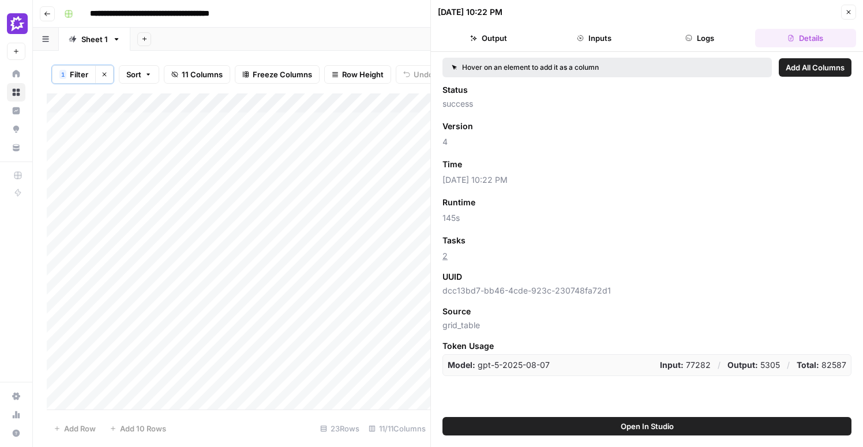
click at [851, 14] on icon "button" at bounding box center [848, 12] width 7 height 7
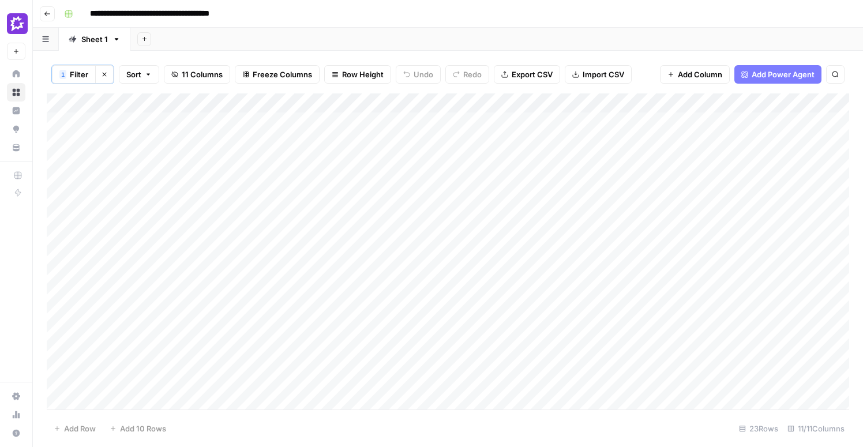
click at [407, 105] on div "Add Column" at bounding box center [448, 251] width 802 height 316
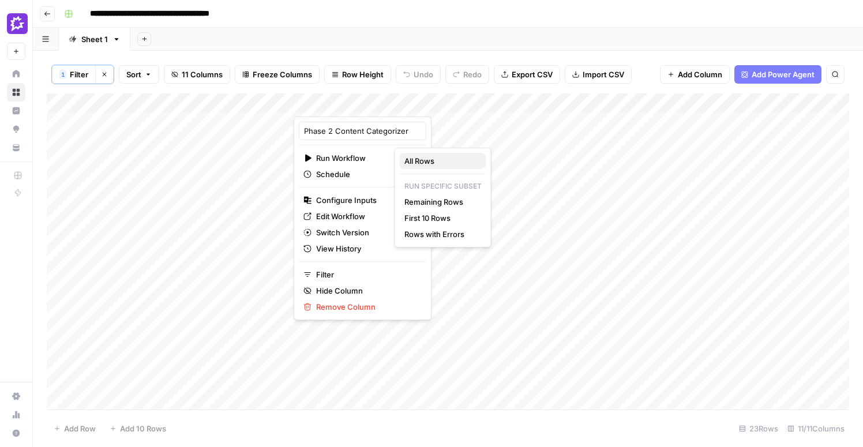
click at [421, 167] on button "All Rows" at bounding box center [443, 161] width 87 height 16
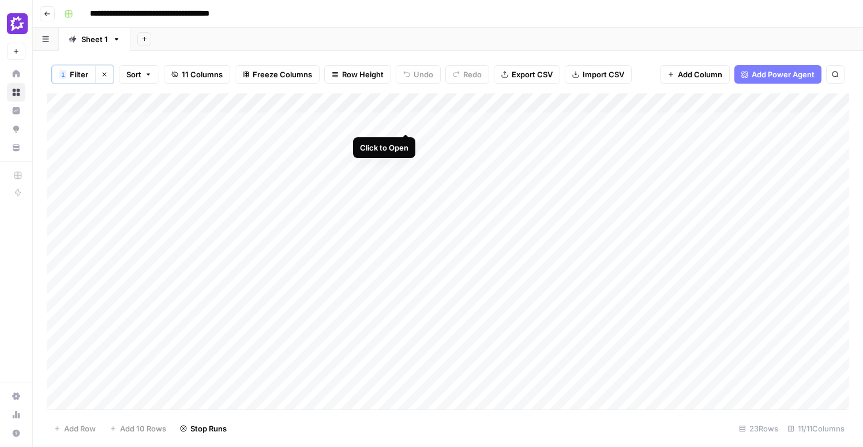
click at [406, 119] on div "Add Column" at bounding box center [448, 251] width 802 height 316
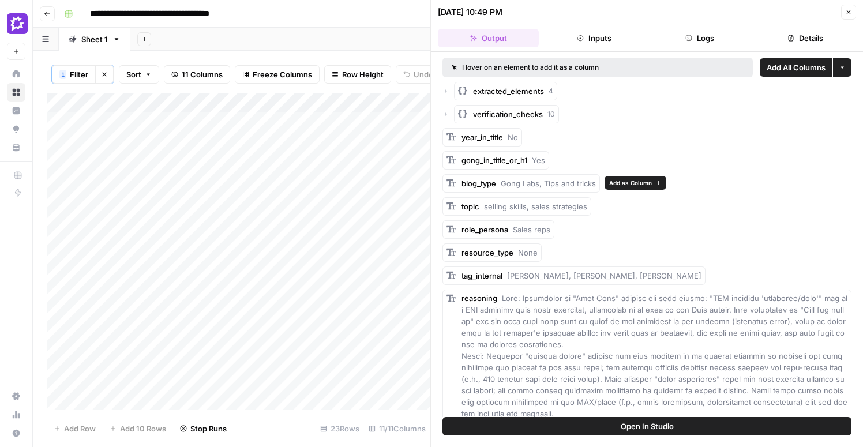
click at [628, 182] on span "Add as Column" at bounding box center [630, 182] width 43 height 9
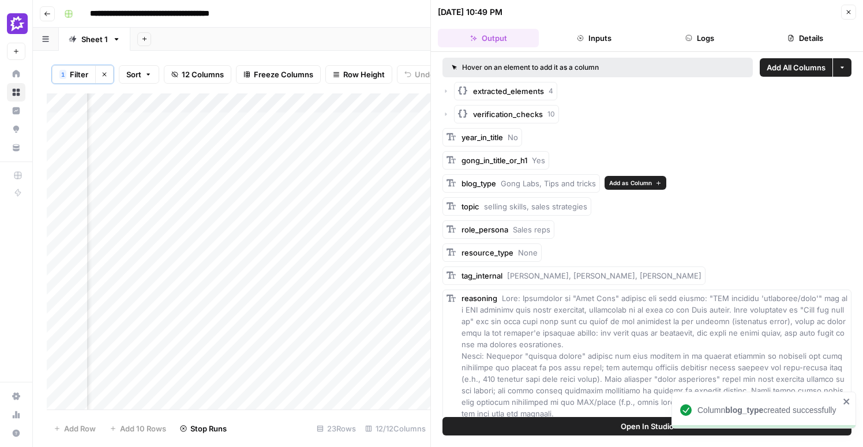
scroll to position [0, 192]
click at [849, 12] on icon "button" at bounding box center [849, 12] width 4 height 4
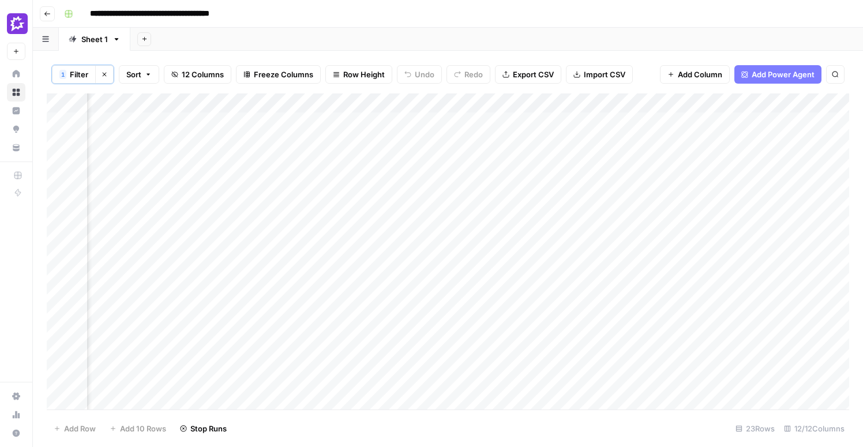
scroll to position [1, 0]
click at [419, 103] on div "Add Column" at bounding box center [448, 251] width 802 height 316
click at [408, 102] on div "Add Column" at bounding box center [448, 251] width 802 height 316
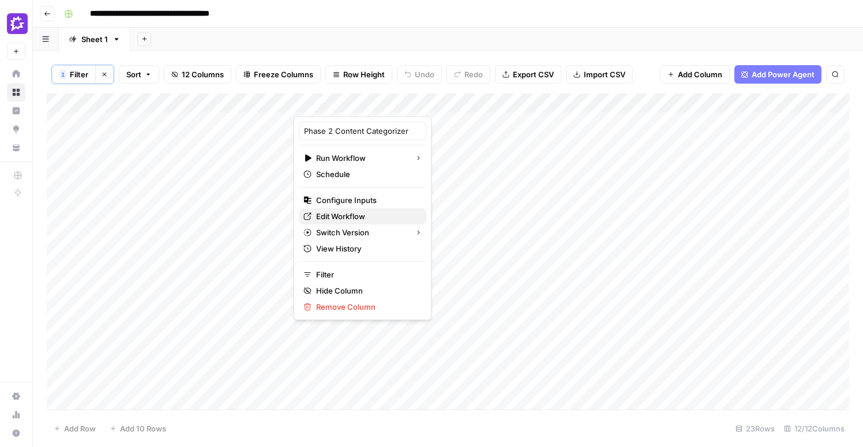
click at [329, 218] on span "Edit Workflow" at bounding box center [366, 217] width 101 height 12
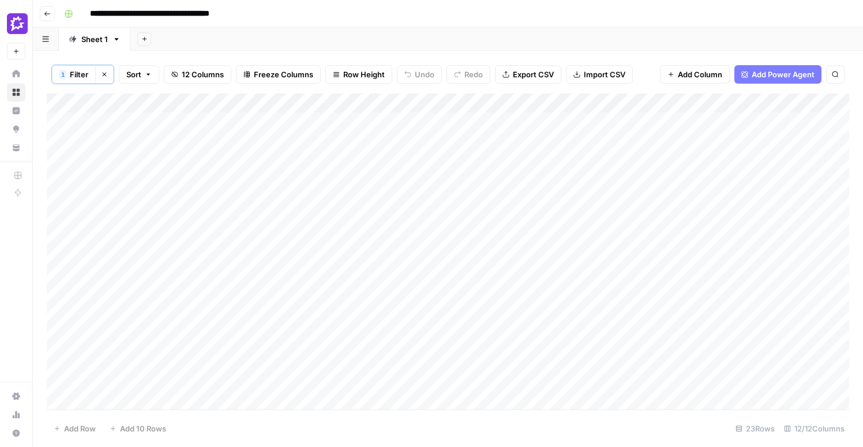
click at [407, 102] on div "Add Column" at bounding box center [448, 251] width 802 height 316
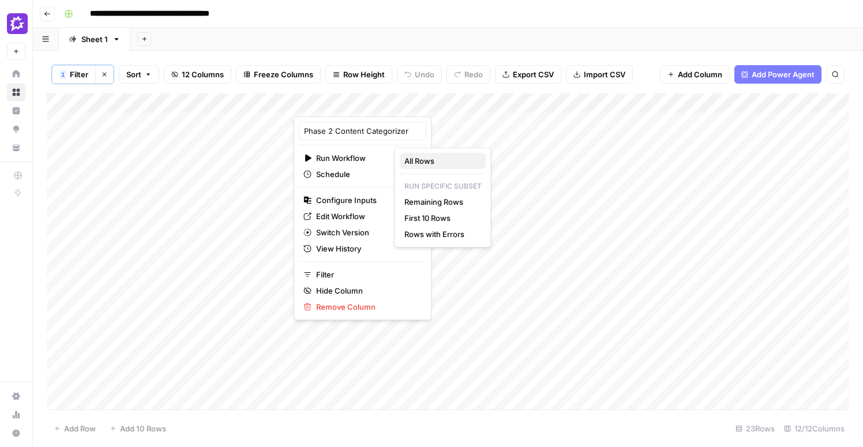
click at [429, 162] on span "All Rows" at bounding box center [440, 161] width 73 height 12
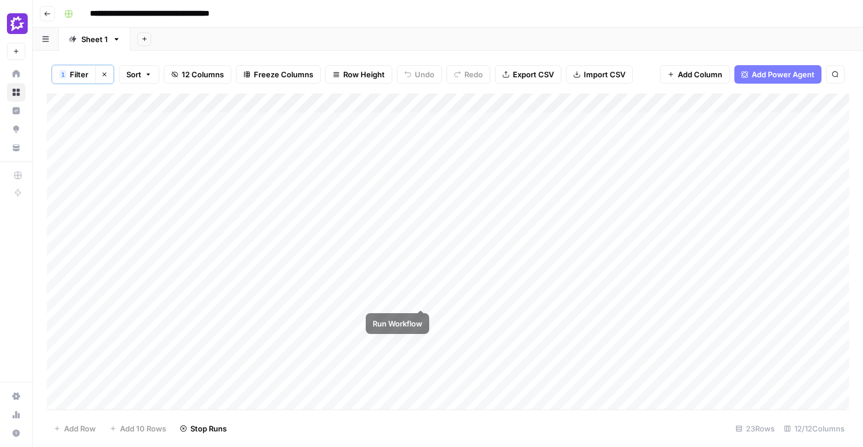
click at [421, 298] on div "Add Column" at bounding box center [448, 251] width 802 height 316
click at [421, 316] on div "Add Column" at bounding box center [448, 251] width 802 height 316
click at [421, 339] on div "Add Column" at bounding box center [448, 251] width 802 height 316
click at [421, 356] on div "Add Column" at bounding box center [448, 251] width 802 height 316
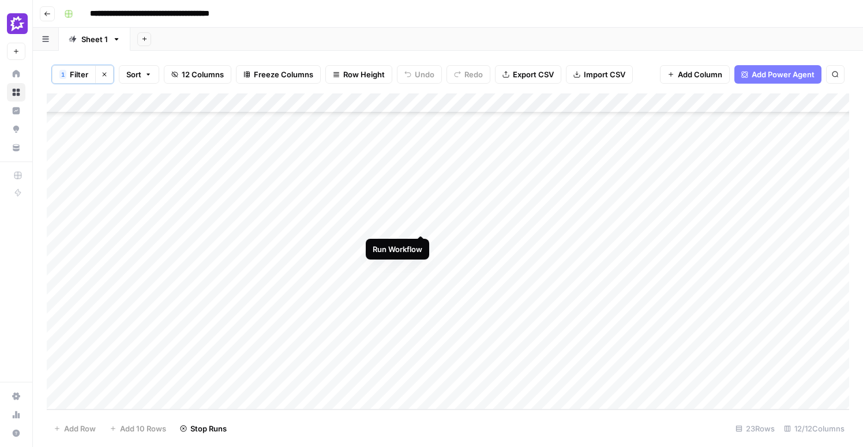
click at [421, 223] on div "Add Column" at bounding box center [448, 251] width 802 height 316
click at [421, 241] on div "Add Column" at bounding box center [448, 251] width 802 height 316
click at [421, 259] on div "Add Column" at bounding box center [448, 251] width 802 height 316
click at [420, 284] on div "Add Column" at bounding box center [448, 251] width 802 height 316
click at [421, 304] on div "Add Column" at bounding box center [448, 251] width 802 height 316
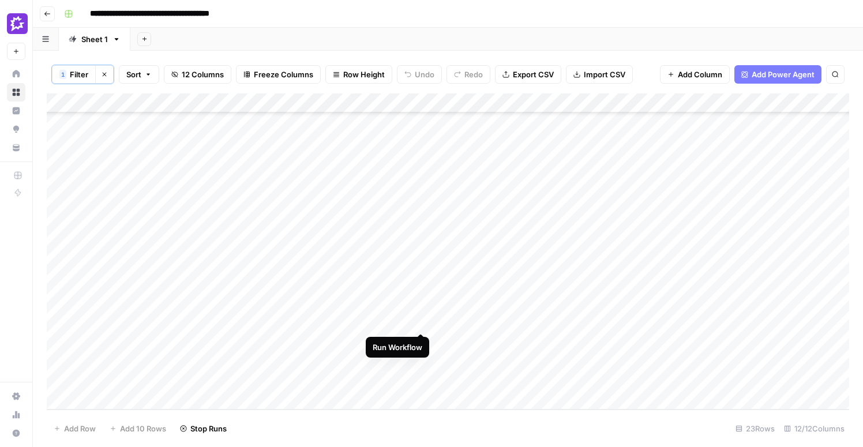
click at [422, 322] on div "Add Column" at bounding box center [448, 251] width 802 height 316
click at [421, 339] on div "Add Column" at bounding box center [448, 251] width 802 height 316
click at [419, 363] on div "Add Column" at bounding box center [448, 251] width 802 height 316
click at [419, 383] on div "Add Column" at bounding box center [448, 251] width 802 height 316
click at [421, 404] on div "Add Column" at bounding box center [448, 251] width 802 height 316
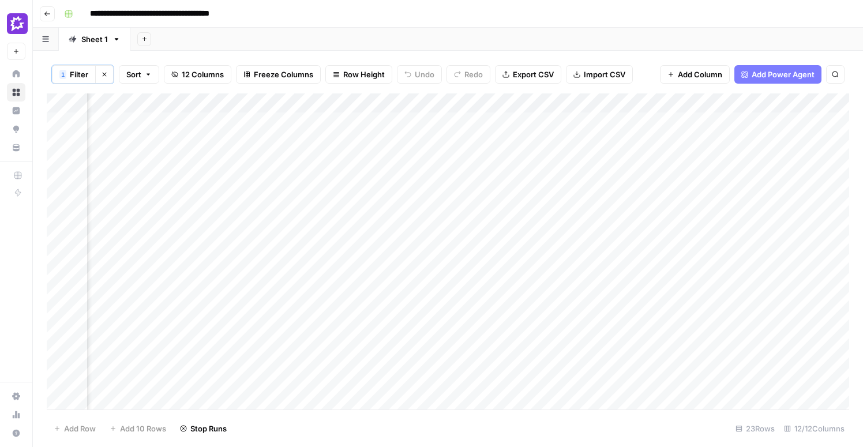
scroll to position [0, 292]
drag, startPoint x: 582, startPoint y: 104, endPoint x: 392, endPoint y: 119, distance: 191.0
click at [392, 119] on div "Add Column" at bounding box center [448, 251] width 802 height 316
drag, startPoint x: 707, startPoint y: 103, endPoint x: 667, endPoint y: 102, distance: 39.8
click at [667, 102] on div "Add Column" at bounding box center [448, 251] width 802 height 316
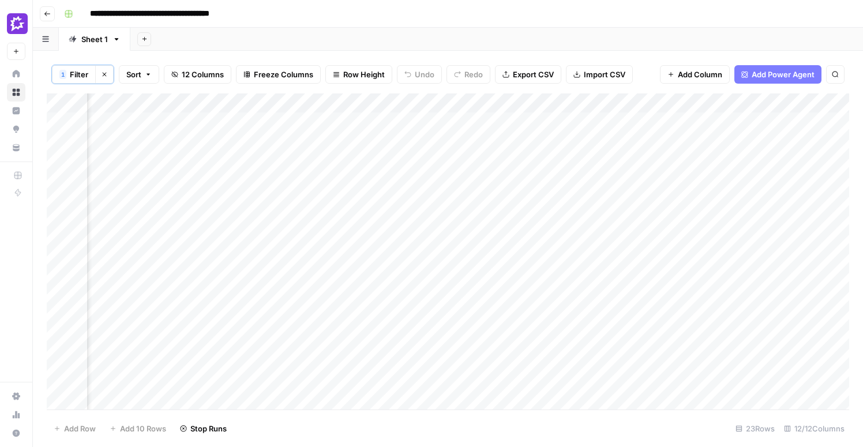
drag, startPoint x: 786, startPoint y: 103, endPoint x: 566, endPoint y: 97, distance: 220.4
click at [566, 97] on div "Add Column" at bounding box center [448, 251] width 802 height 316
click at [117, 352] on div "Add Column" at bounding box center [448, 251] width 802 height 316
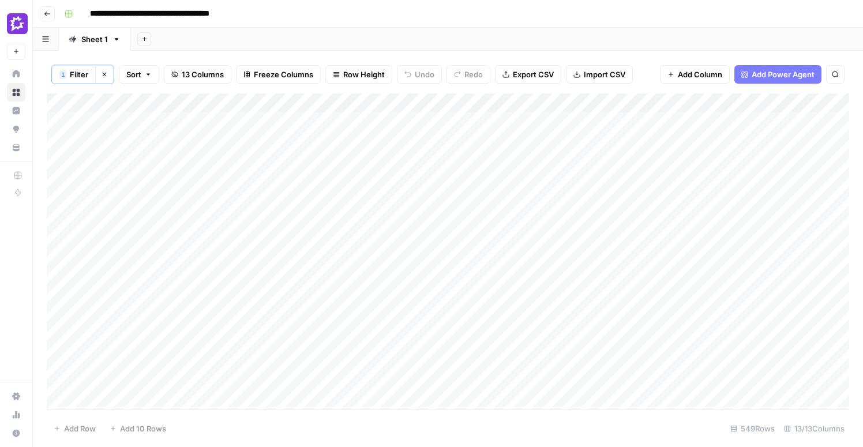
click at [511, 123] on div "Add Column" at bounding box center [448, 251] width 802 height 316
click at [515, 147] on div "Add Column" at bounding box center [448, 251] width 802 height 316
click at [407, 102] on div "Add Column" at bounding box center [448, 251] width 802 height 316
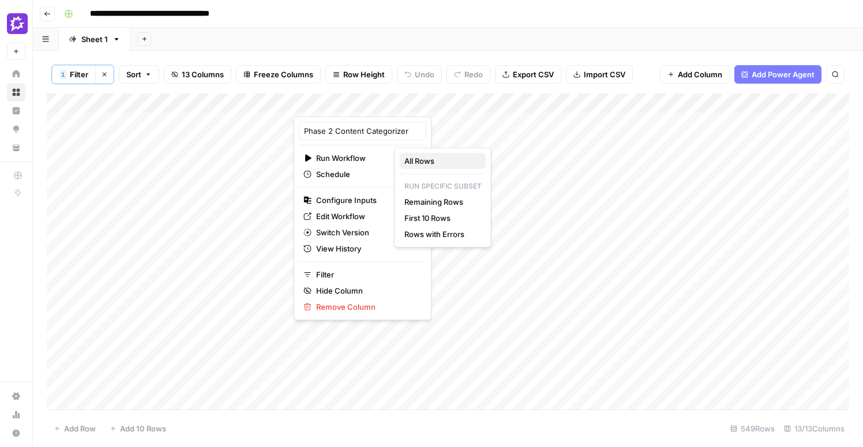
click at [419, 163] on span "All Rows" at bounding box center [440, 161] width 73 height 12
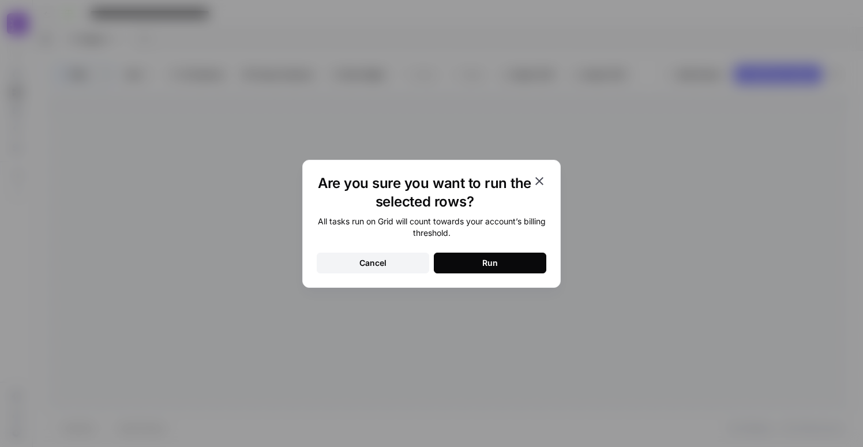
click at [490, 261] on div "Run" at bounding box center [490, 263] width 16 height 12
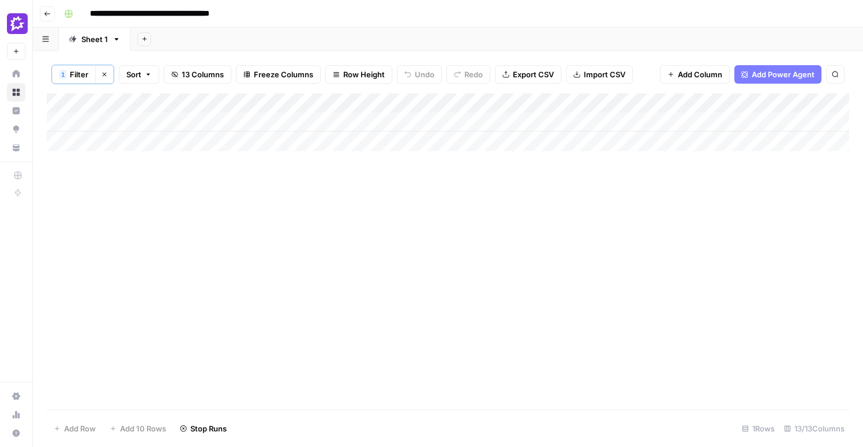
click at [221, 136] on div "Add Column" at bounding box center [448, 122] width 802 height 58
click at [106, 72] on icon "button" at bounding box center [104, 74] width 7 height 7
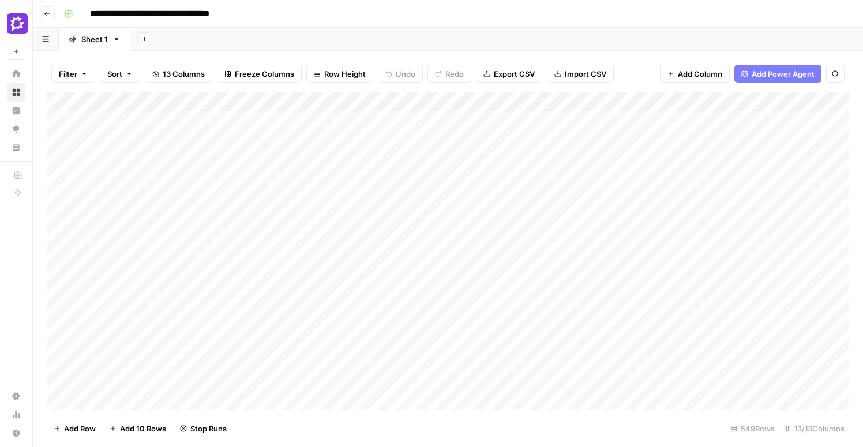
click at [423, 111] on div "Add Column" at bounding box center [448, 250] width 802 height 317
click at [526, 100] on div "Add Column" at bounding box center [448, 250] width 802 height 317
click at [512, 181] on span "Filter" at bounding box center [504, 183] width 101 height 12
type input "blog_type"
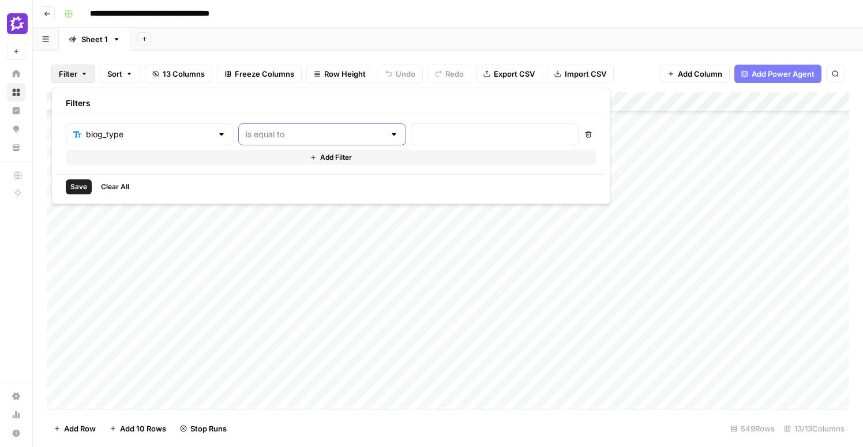
click at [296, 135] on input "text" at bounding box center [315, 135] width 139 height 12
click at [278, 162] on span "is not empty" at bounding box center [270, 163] width 110 height 12
type input "is not empty"
click at [80, 186] on span "Save" at bounding box center [78, 187] width 17 height 10
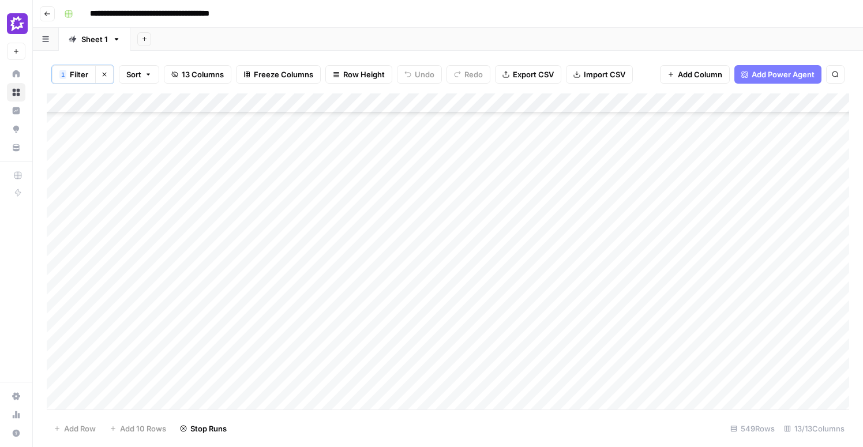
scroll to position [0, 0]
click at [513, 104] on div "Add Column" at bounding box center [448, 131] width 802 height 77
click at [511, 186] on span "Filter" at bounding box center [504, 184] width 101 height 12
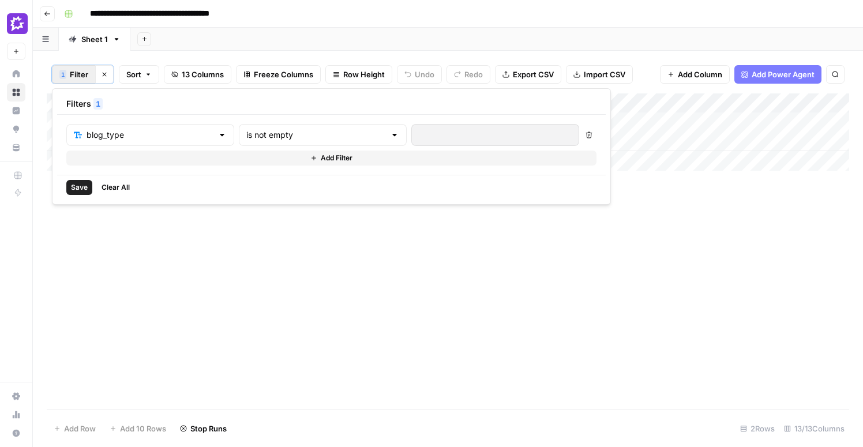
click at [77, 187] on span "Save" at bounding box center [79, 187] width 17 height 10
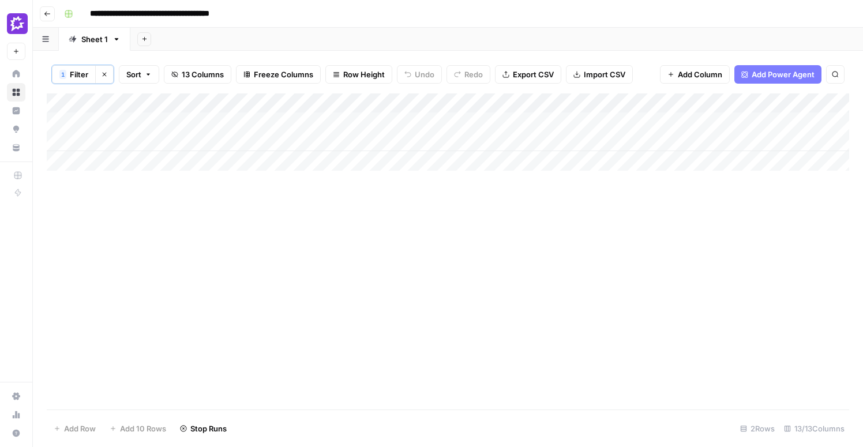
click at [514, 100] on div "Add Column" at bounding box center [448, 131] width 802 height 77
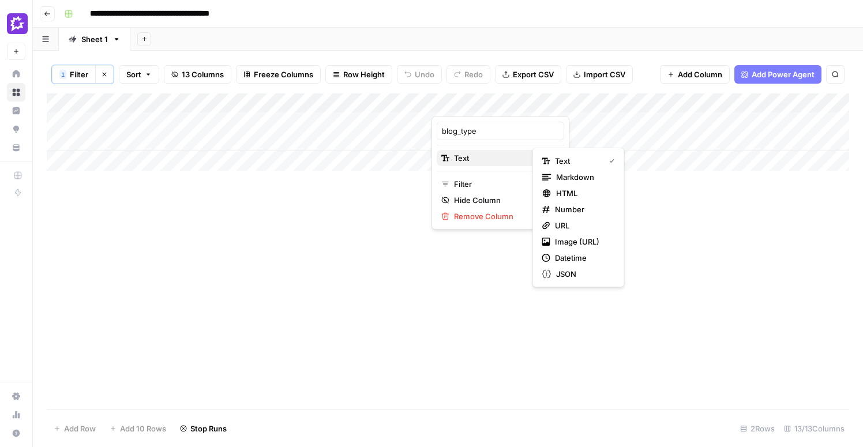
click at [474, 156] on span "Text" at bounding box center [498, 158] width 89 height 12
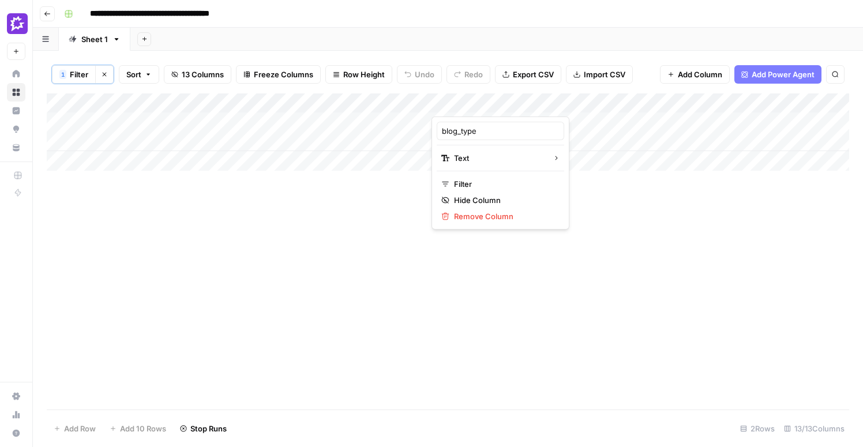
click at [528, 103] on div at bounding box center [483, 104] width 104 height 23
click at [525, 103] on div at bounding box center [483, 104] width 104 height 23
click at [514, 183] on span "Filter" at bounding box center [504, 184] width 101 height 12
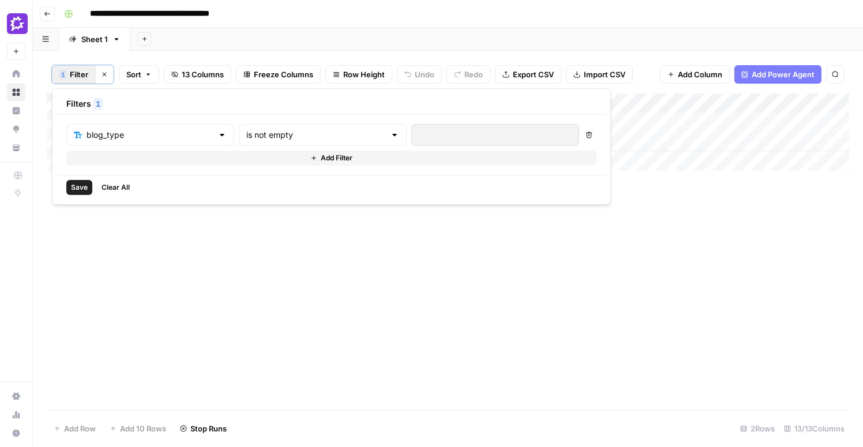
click at [586, 137] on icon "button" at bounding box center [589, 135] width 7 height 7
click at [85, 185] on span "Save" at bounding box center [79, 187] width 17 height 10
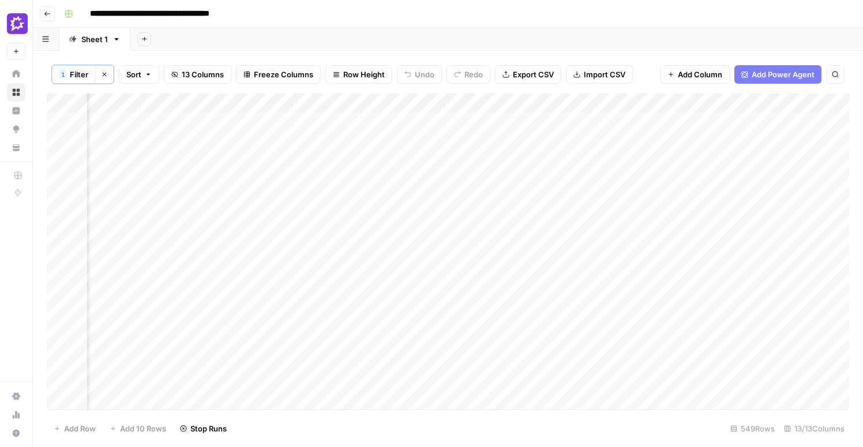
scroll to position [0, 874]
click at [606, 105] on div "Add Column" at bounding box center [448, 251] width 802 height 316
drag, startPoint x: 609, startPoint y: 102, endPoint x: 415, endPoint y: 79, distance: 195.2
click at [284, 108] on body "**********" at bounding box center [431, 223] width 863 height 447
drag, startPoint x: 590, startPoint y: 101, endPoint x: 368, endPoint y: 100, distance: 222.1
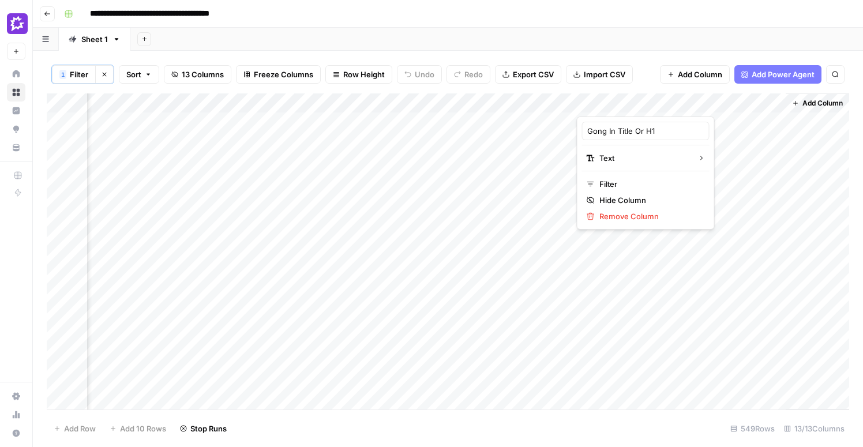
click at [267, 107] on body "**********" at bounding box center [431, 223] width 863 height 447
click at [657, 30] on div "Add Sheet" at bounding box center [496, 39] width 733 height 23
drag, startPoint x: 591, startPoint y: 100, endPoint x: 332, endPoint y: 111, distance: 259.8
click at [332, 111] on div "Add Column" at bounding box center [448, 251] width 802 height 316
drag, startPoint x: 719, startPoint y: 100, endPoint x: 427, endPoint y: 111, distance: 292.1
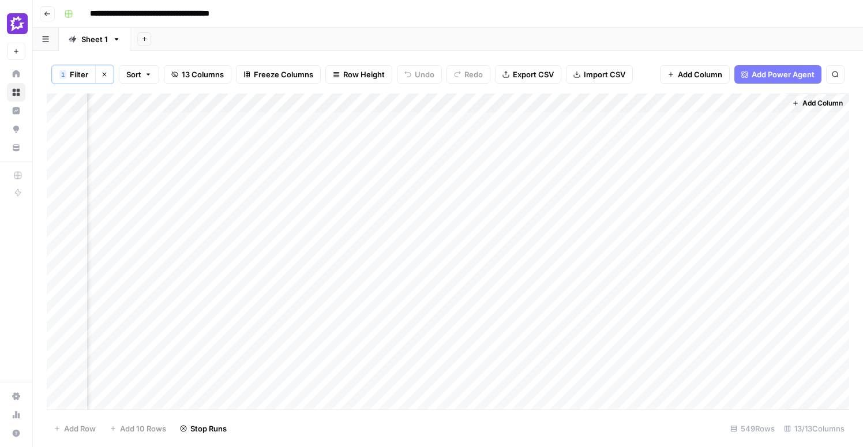
click at [427, 111] on div "Add Column" at bounding box center [448, 251] width 802 height 316
click at [421, 101] on div "Add Column" at bounding box center [448, 251] width 802 height 316
click at [408, 102] on div "Add Column" at bounding box center [448, 251] width 802 height 316
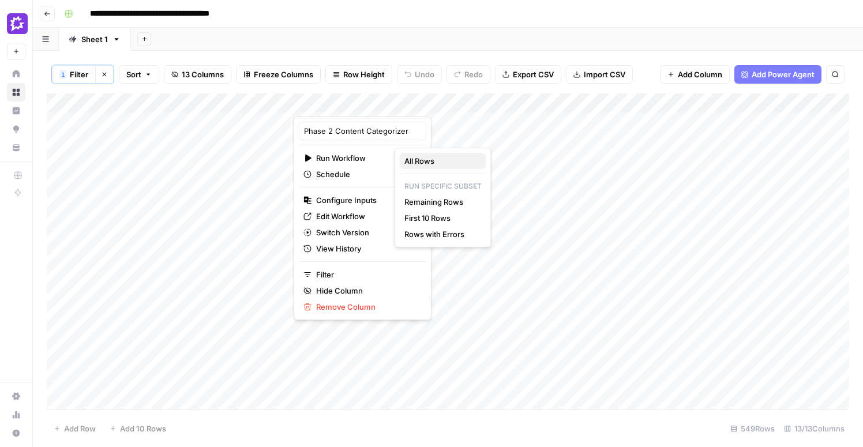
click at [411, 160] on span "All Rows" at bounding box center [440, 161] width 73 height 12
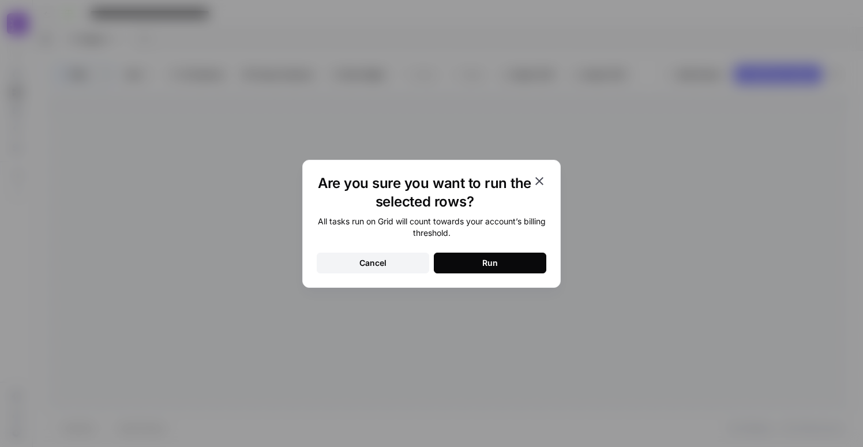
click at [471, 258] on button "Run" at bounding box center [490, 263] width 112 height 21
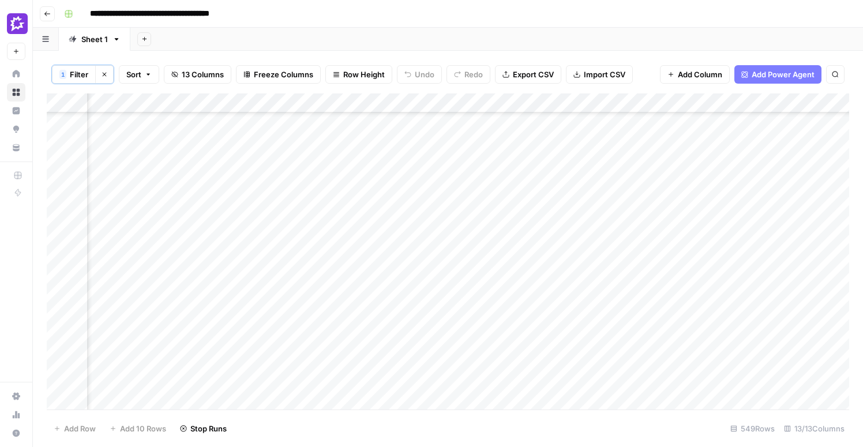
scroll to position [10109, 874]
drag, startPoint x: 707, startPoint y: 102, endPoint x: 498, endPoint y: 107, distance: 208.3
click at [498, 107] on div "Add Column" at bounding box center [448, 251] width 802 height 316
click at [239, 217] on div "Add Column" at bounding box center [448, 251] width 802 height 316
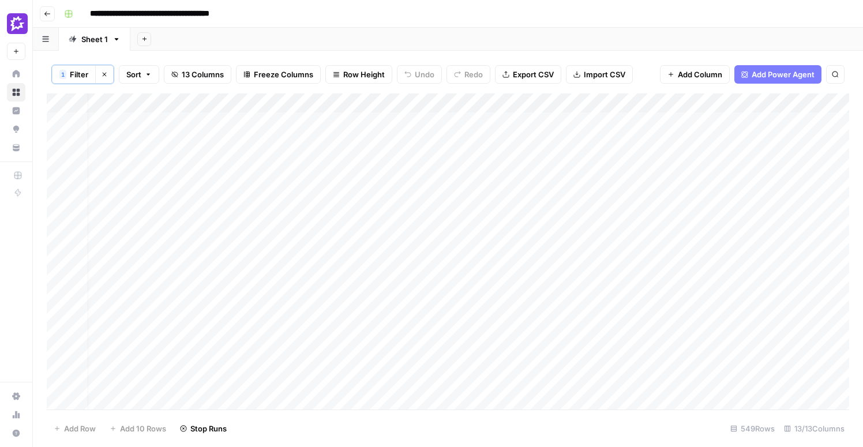
click at [239, 217] on div "Add Column" at bounding box center [448, 251] width 802 height 316
click at [226, 200] on div "Add Column" at bounding box center [448, 251] width 802 height 316
click at [242, 242] on div "Add Column" at bounding box center [448, 251] width 802 height 316
click at [217, 218] on div "Add Column" at bounding box center [448, 251] width 802 height 316
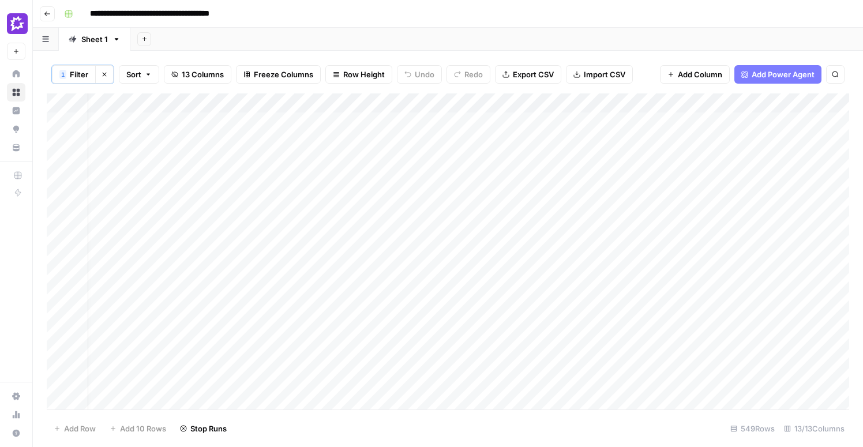
click at [238, 240] on div "Add Column" at bounding box center [448, 251] width 802 height 316
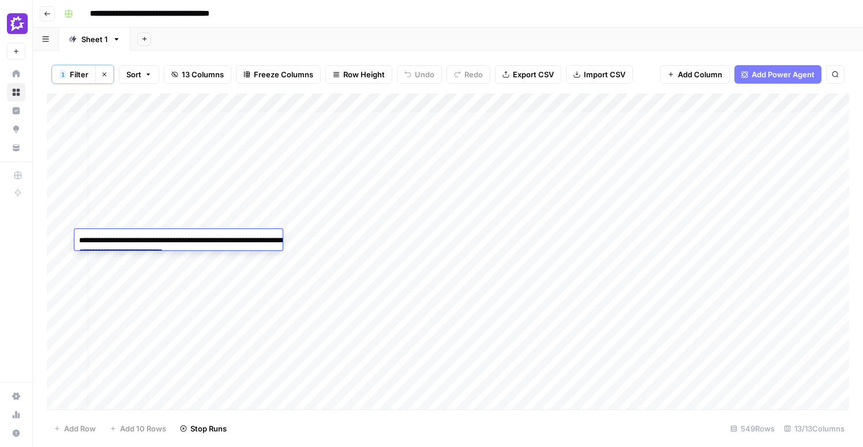
click at [238, 241] on textarea "**********" at bounding box center [189, 246] width 231 height 28
click at [779, 242] on div "Add Column" at bounding box center [448, 251] width 802 height 316
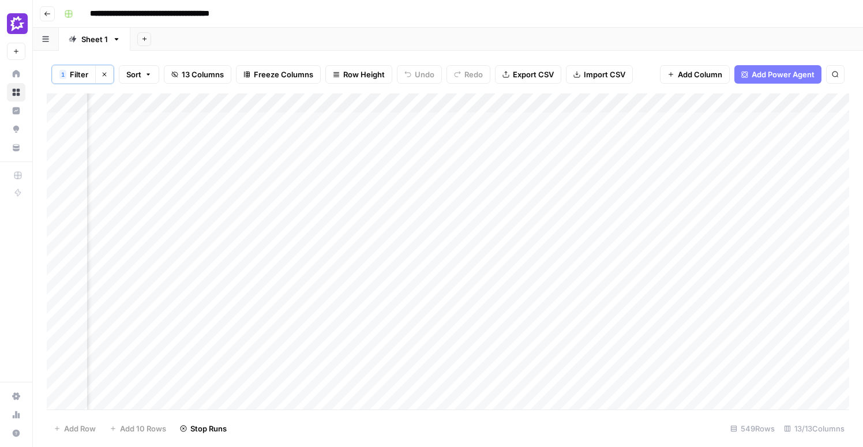
scroll to position [0, 277]
click at [128, 104] on div "Add Column" at bounding box center [448, 251] width 802 height 316
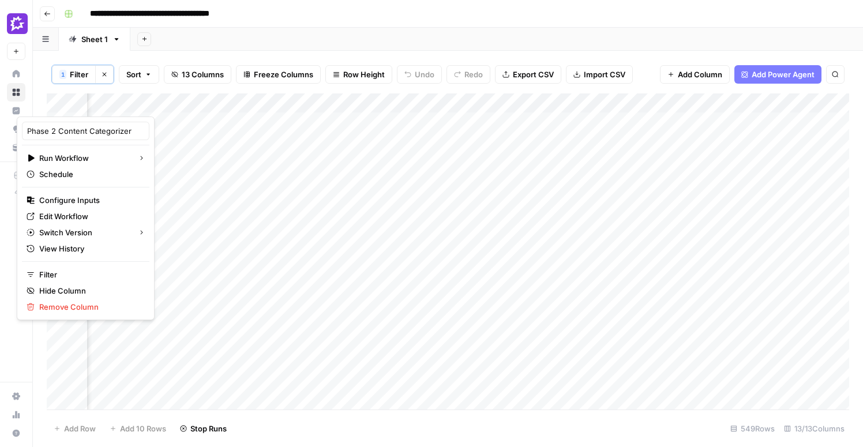
click at [273, 33] on div "Add Sheet" at bounding box center [496, 39] width 733 height 23
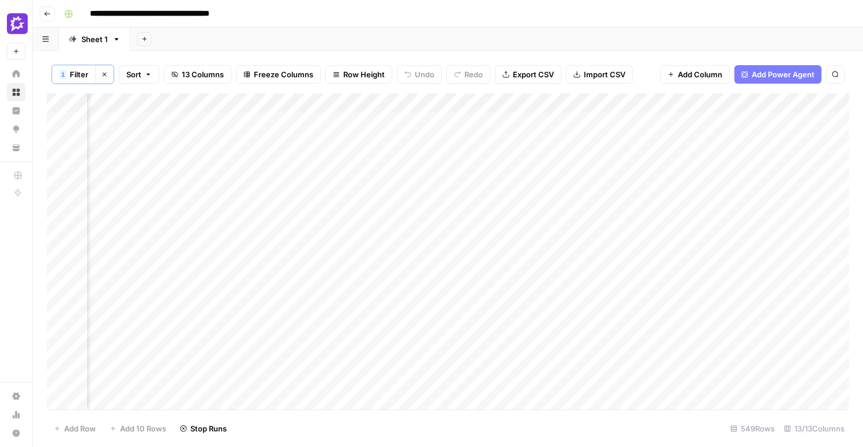
scroll to position [0, 0]
click at [422, 103] on div "Add Column" at bounding box center [448, 251] width 802 height 316
click at [245, 222] on div "Add Column" at bounding box center [448, 251] width 802 height 316
click at [54, 219] on div "Add Column" at bounding box center [448, 251] width 802 height 316
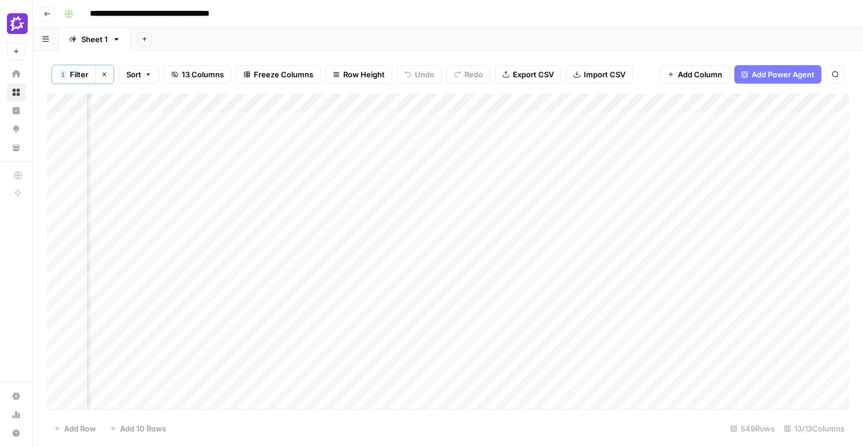
scroll to position [0, 265]
click at [648, 223] on div "Add Column" at bounding box center [448, 251] width 802 height 316
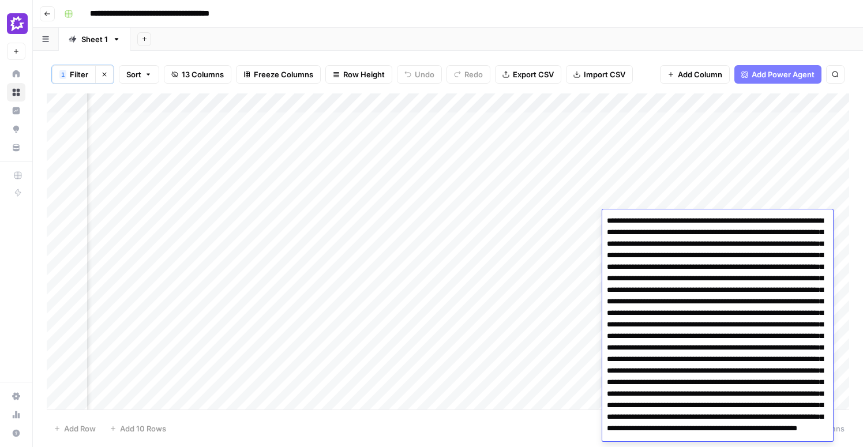
scroll to position [53, 0]
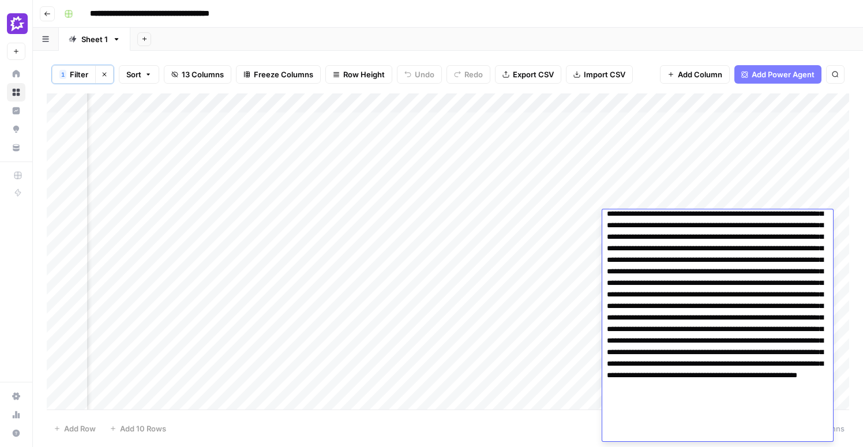
click at [519, 347] on div "Add Column" at bounding box center [448, 251] width 802 height 316
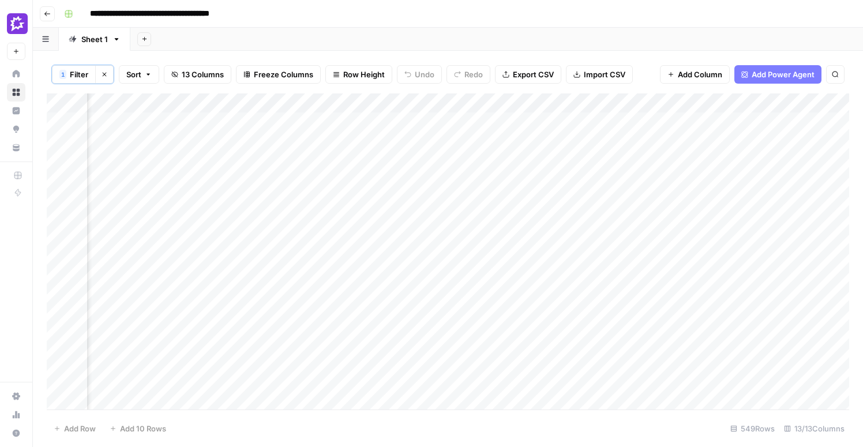
scroll to position [0, 182]
click at [238, 221] on div "Add Column" at bounding box center [448, 251] width 802 height 316
click at [256, 160] on div "Add Column" at bounding box center [448, 251] width 802 height 316
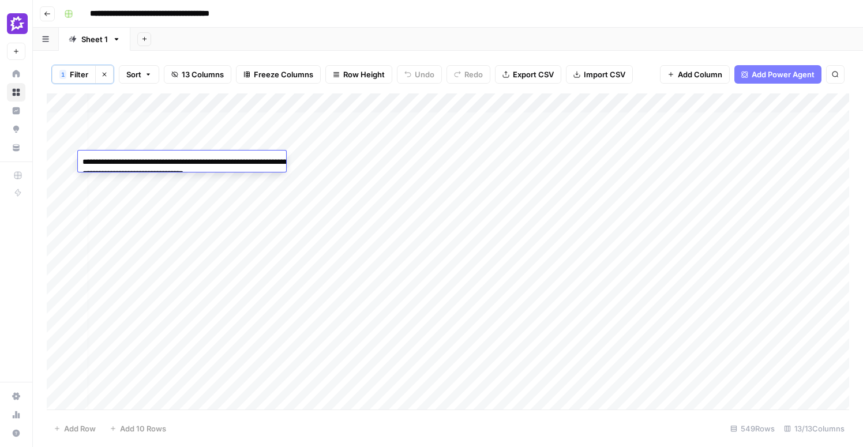
click at [258, 163] on textarea "**********" at bounding box center [193, 168] width 231 height 28
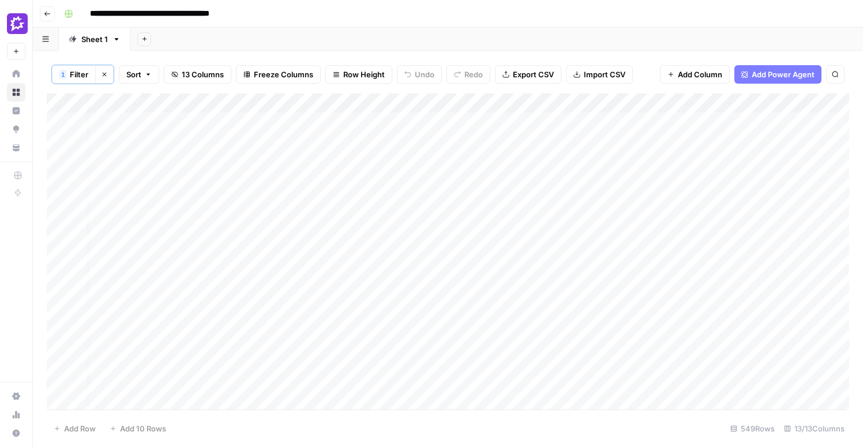
click at [400, 102] on div "Add Column" at bounding box center [448, 251] width 802 height 316
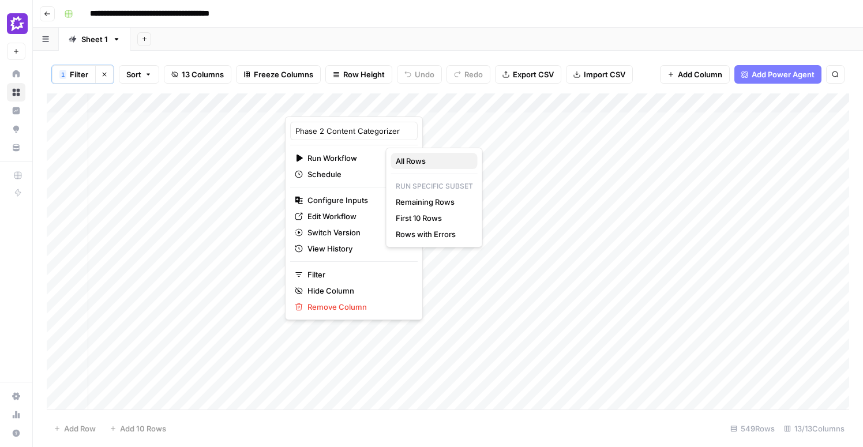
click at [410, 160] on span "All Rows" at bounding box center [432, 161] width 73 height 12
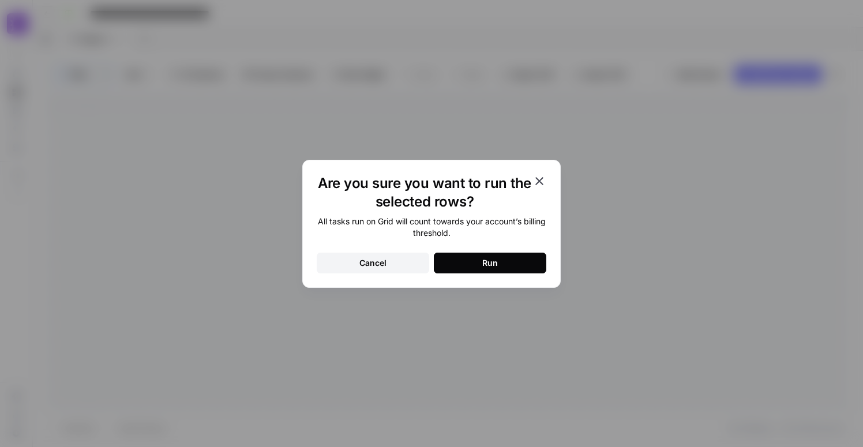
click at [487, 261] on div "Run" at bounding box center [490, 263] width 16 height 12
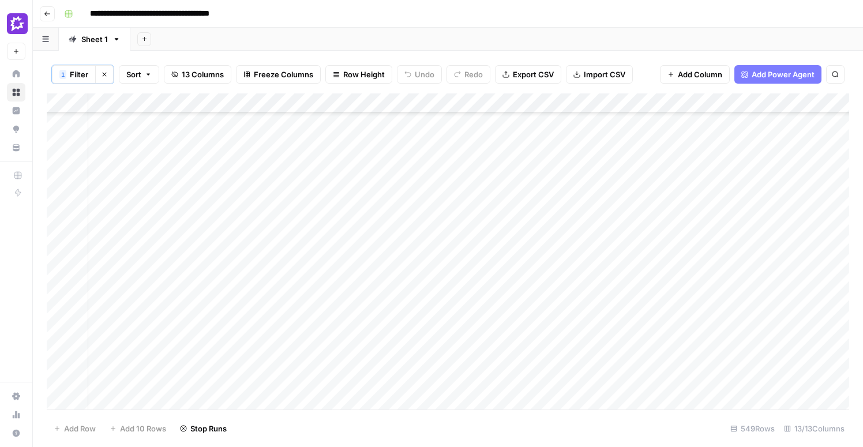
scroll to position [10470, 9]
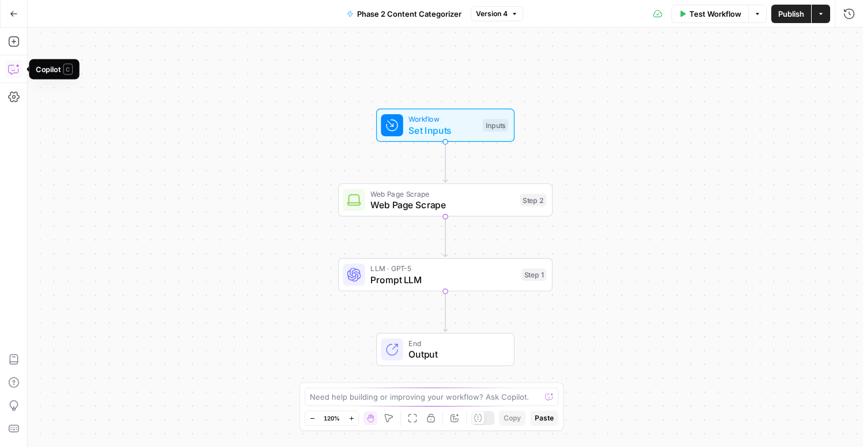
click at [13, 73] on icon "button" at bounding box center [14, 69] width 12 height 12
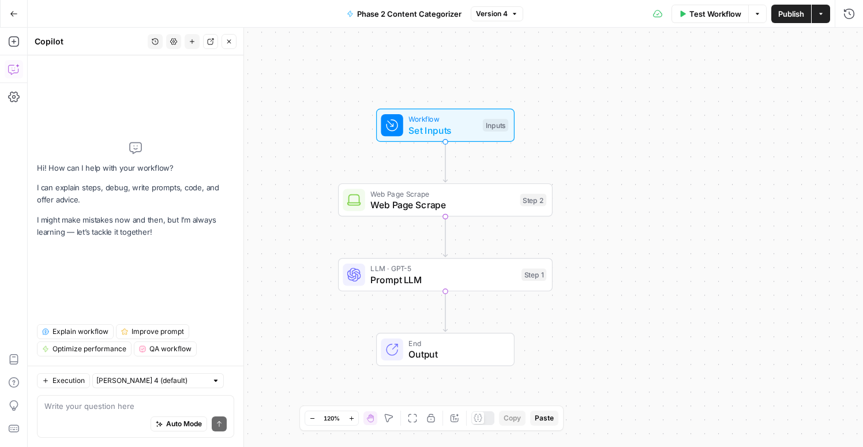
click at [107, 407] on textarea at bounding box center [135, 406] width 182 height 12
click at [433, 287] on div "LLM · GPT-5 Prompt LLM Step 1 Copy step Delete step Add Note Test" at bounding box center [445, 274] width 215 height 33
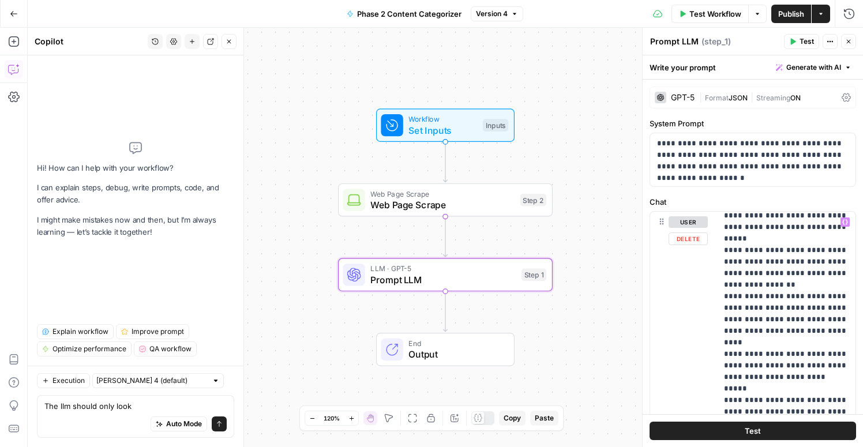
scroll to position [1631, 0]
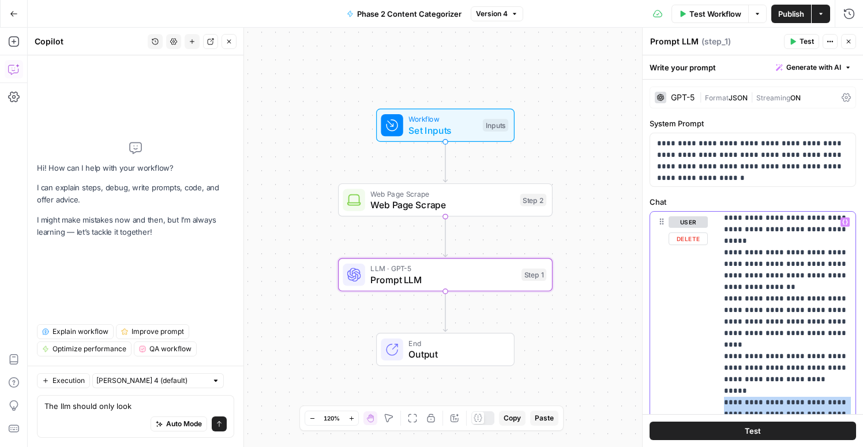
drag, startPoint x: 760, startPoint y: 347, endPoint x: 723, endPoint y: 301, distance: 59.1
click at [723, 301] on div "**********" at bounding box center [786, 447] width 138 height 470
copy p "**********"
click at [144, 406] on textarea "The llm should only look" at bounding box center [135, 406] width 182 height 12
paste textarea "- "gong_in_title_or_h1": "Yes" if the word "gong" is found in either the title …"
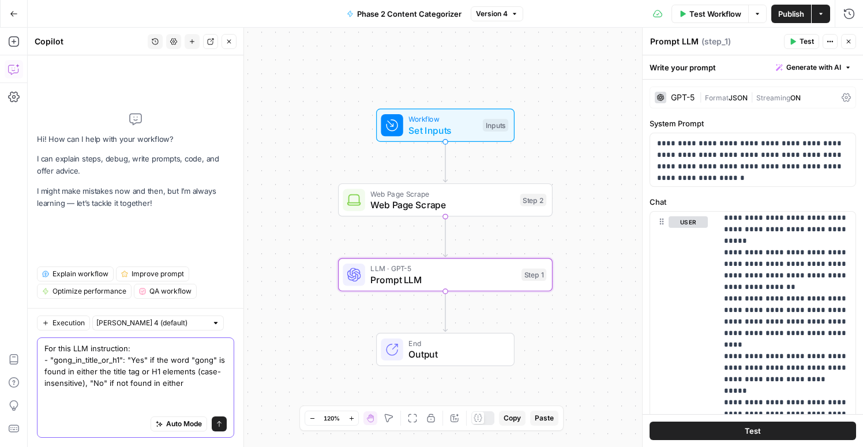
scroll to position [0, 0]
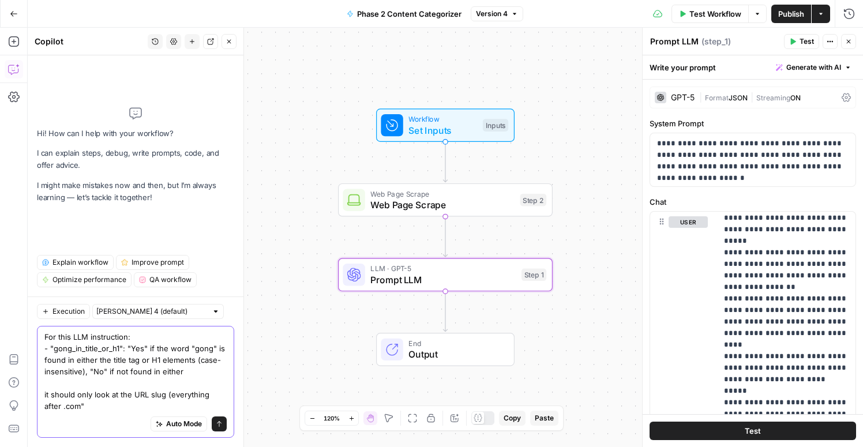
click at [46, 407] on textarea "For this LLM instruction: - "gong_in_title_or_h1": "Yes" if the word "gong" is …" at bounding box center [135, 371] width 182 height 81
click at [44, 407] on textarea "For this LLM instruction: - "gong_in_title_or_h1": "Yes" if the word "gong" is …" at bounding box center [135, 371] width 182 height 81
type textarea "For this LLM instruction: - "gong_in_title_or_h1": "Yes" if the word "gong" is …"
click at [219, 419] on button "Send" at bounding box center [219, 423] width 15 height 15
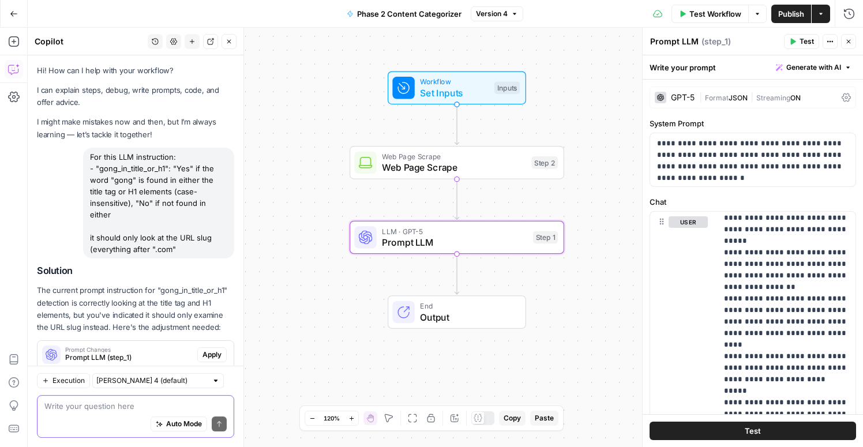
scroll to position [20, 0]
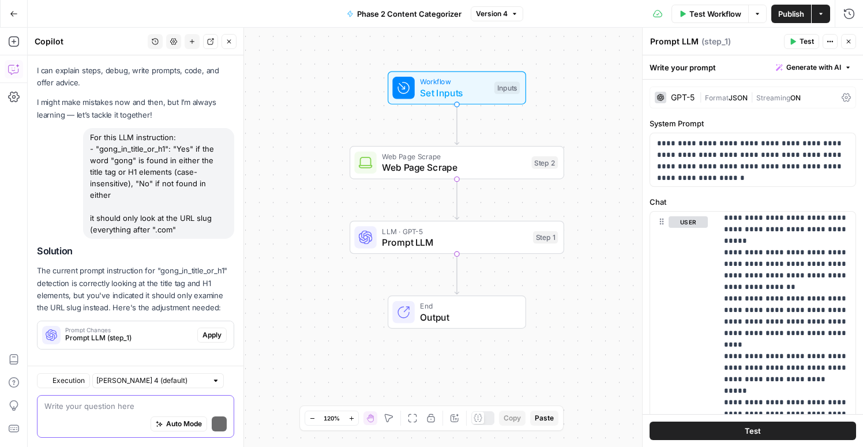
click at [215, 352] on div "Regenerate Helpful Not helpful" at bounding box center [135, 359] width 197 height 15
click at [215, 330] on span "Apply" at bounding box center [211, 335] width 19 height 10
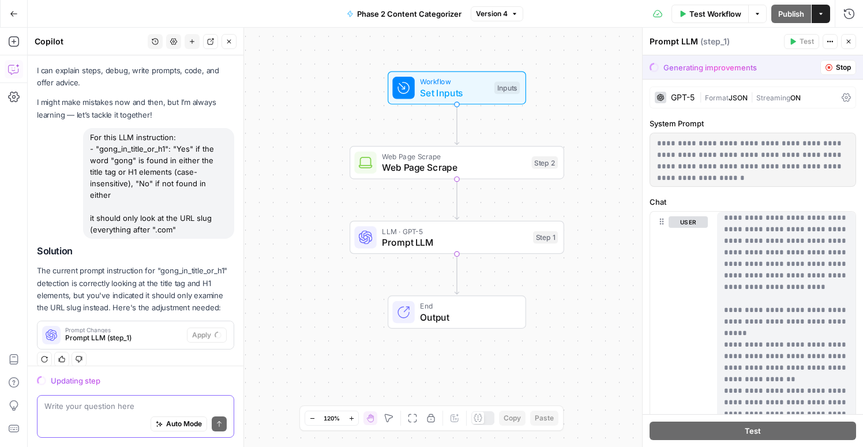
scroll to position [0, 0]
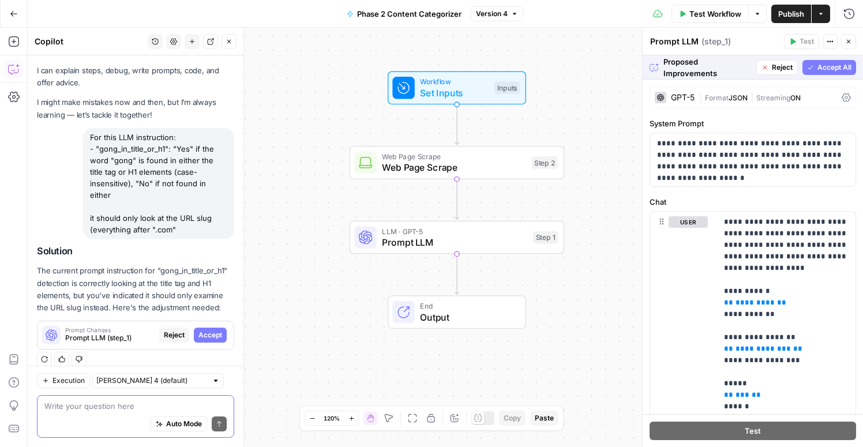
click at [830, 66] on span "Accept All" at bounding box center [834, 67] width 34 height 10
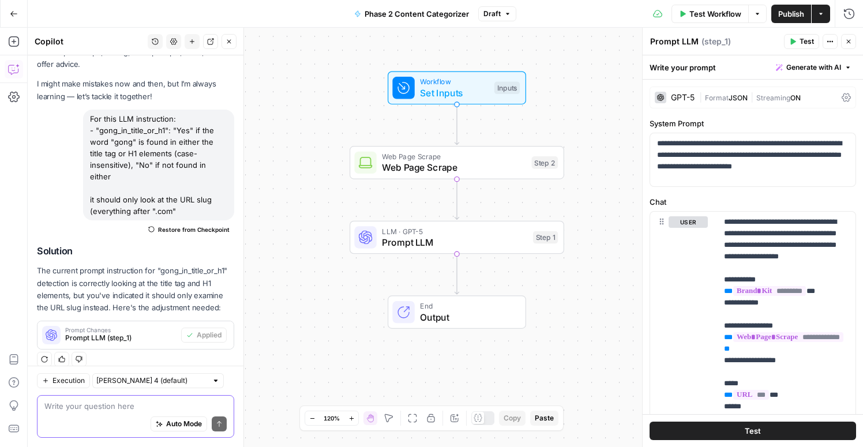
click at [785, 9] on span "Publish" at bounding box center [791, 14] width 26 height 12
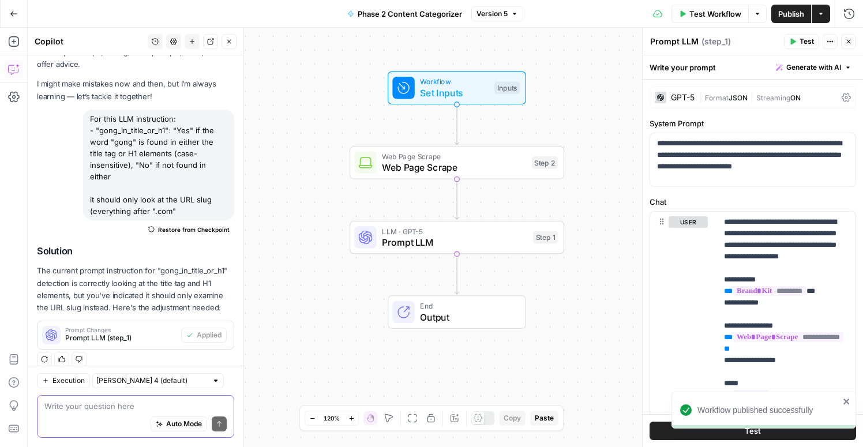
click at [693, 95] on div "GPT-5" at bounding box center [683, 97] width 24 height 8
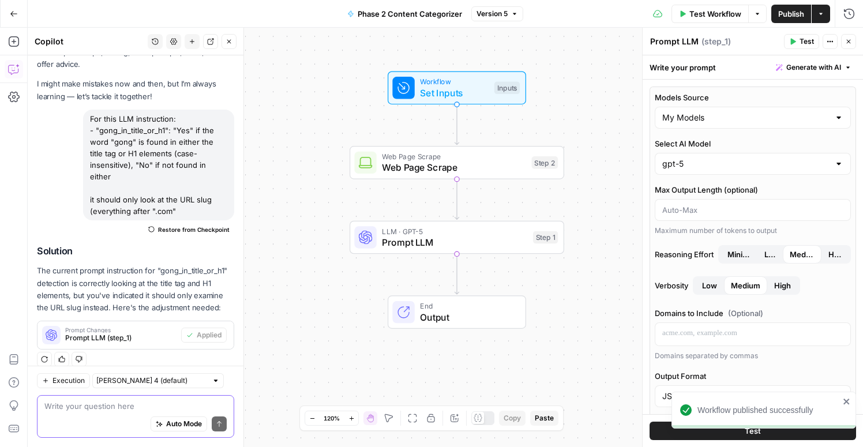
click at [848, 47] on button "Close" at bounding box center [848, 41] width 15 height 15
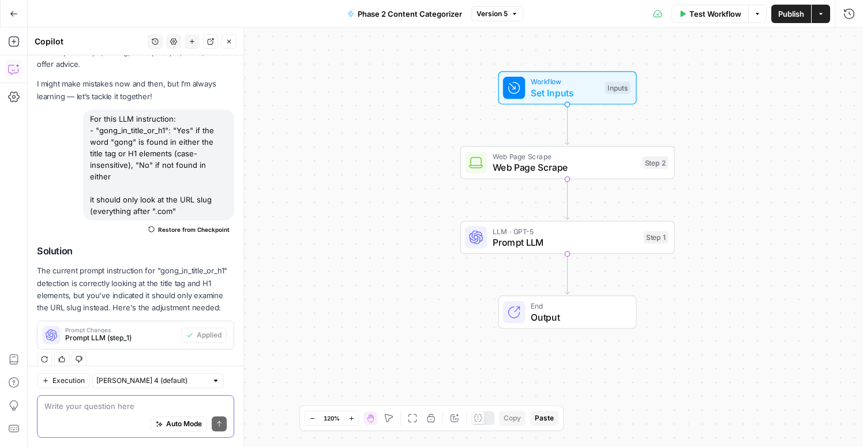
click at [112, 407] on textarea at bounding box center [135, 406] width 182 height 12
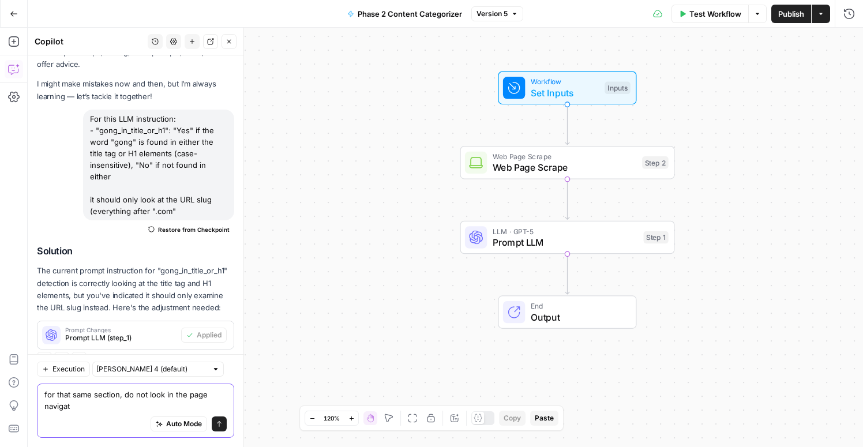
scroll to position [50, 0]
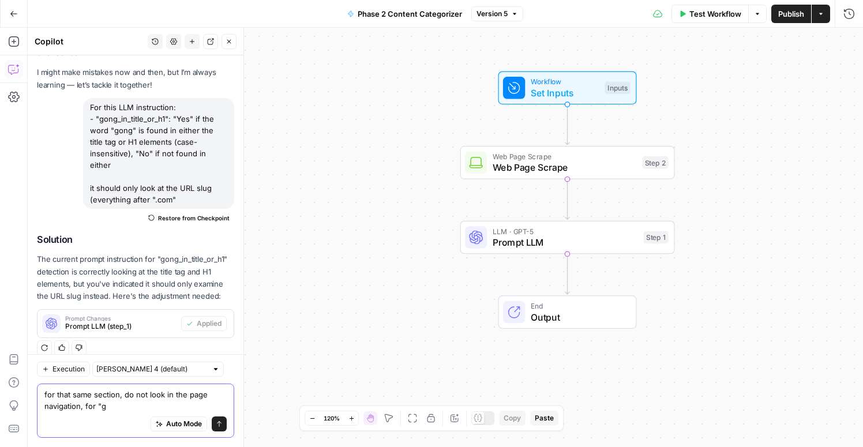
type textarea "for that same section, do not look in the page navigation, for "go"
drag, startPoint x: 121, startPoint y: 404, endPoint x: 28, endPoint y: 372, distance: 98.3
click at [28, 372] on div "Execution Claude Sonnet 4 (default) for that same section, do not look in the p…" at bounding box center [136, 400] width 216 height 93
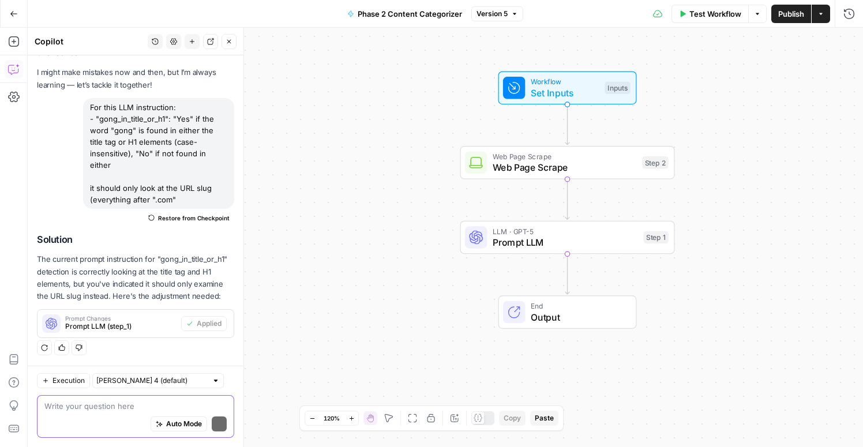
scroll to position [38, 0]
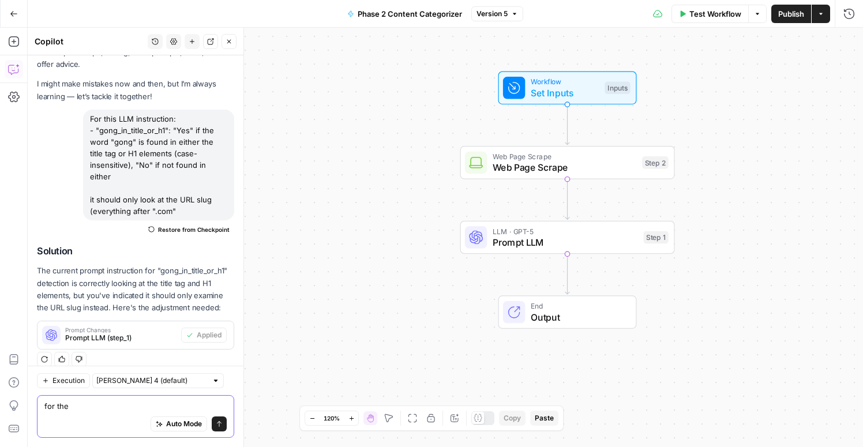
type textarea "for the"
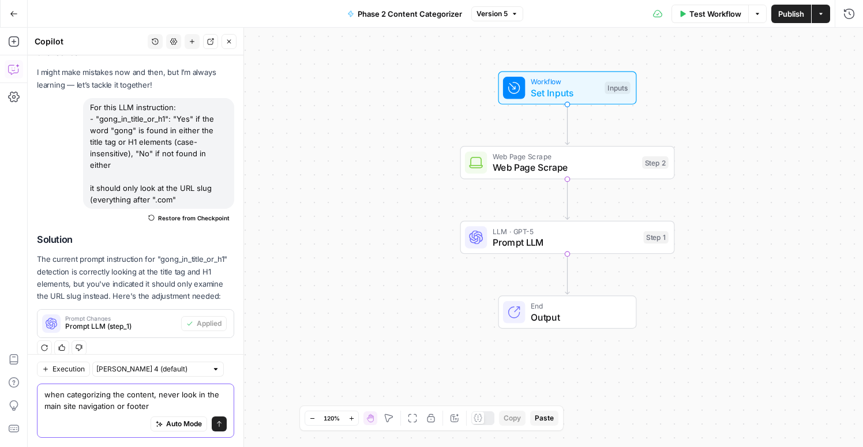
click at [157, 396] on textarea "when categorizing the content, never look in the main site navigation or footer" at bounding box center [135, 400] width 182 height 23
type textarea "when categorizing the content, it should never look in the main site navigation…"
click at [216, 423] on icon "submit" at bounding box center [219, 424] width 7 height 7
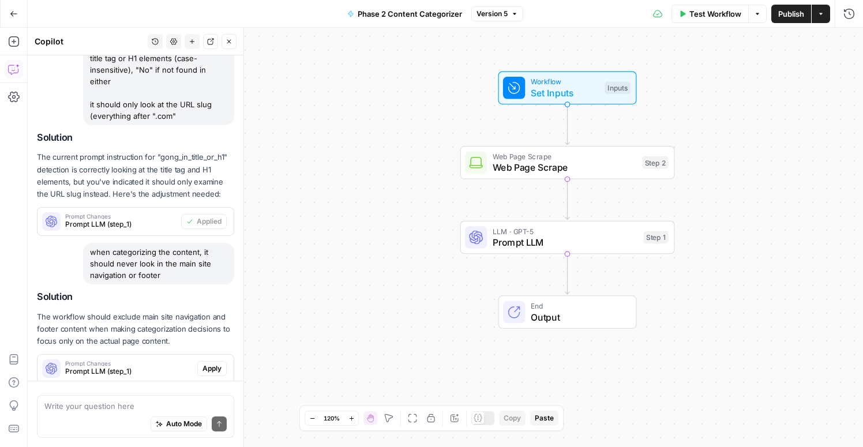
scroll to position [185, 0]
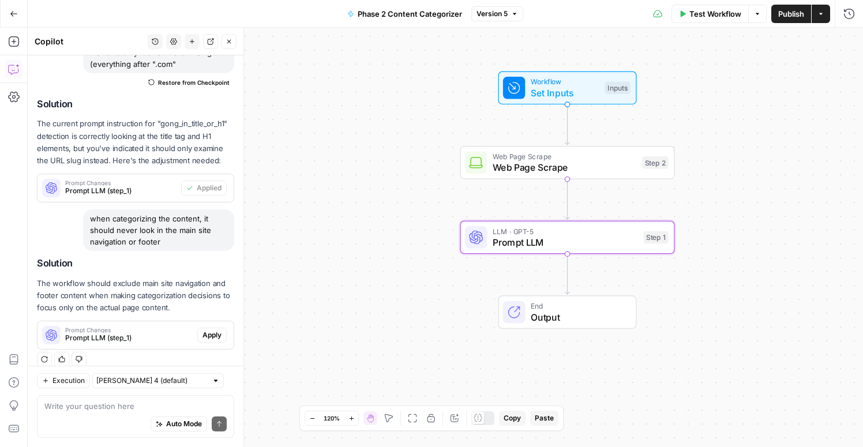
click at [212, 330] on span "Apply" at bounding box center [211, 335] width 19 height 10
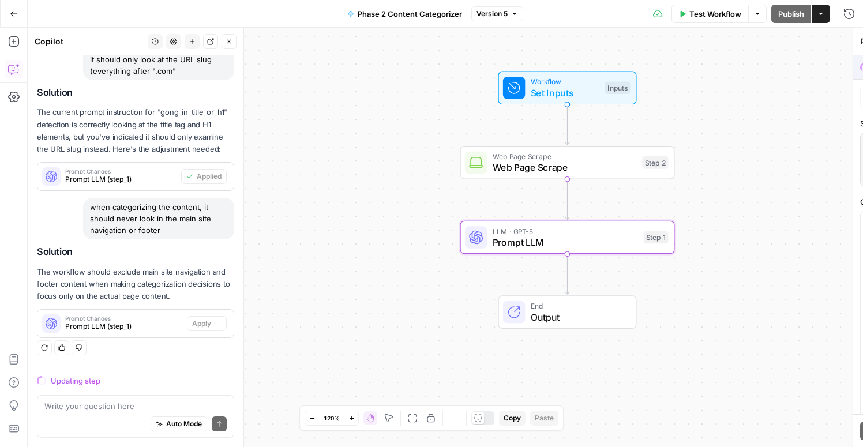
scroll to position [167, 0]
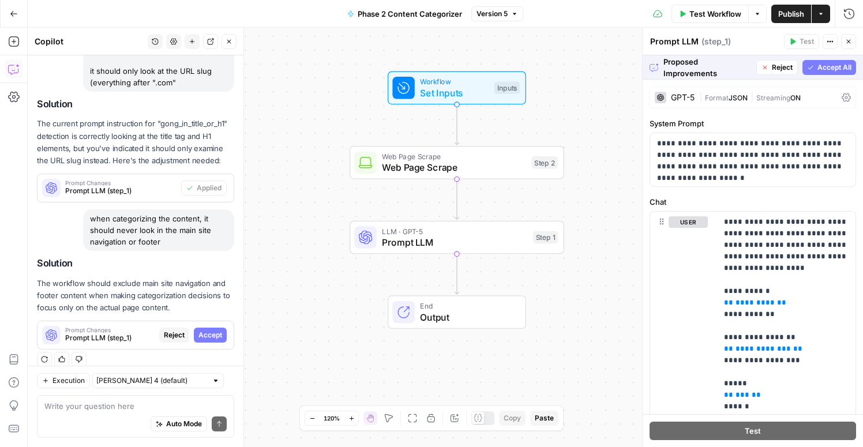
click at [823, 68] on span "Accept All" at bounding box center [834, 67] width 34 height 10
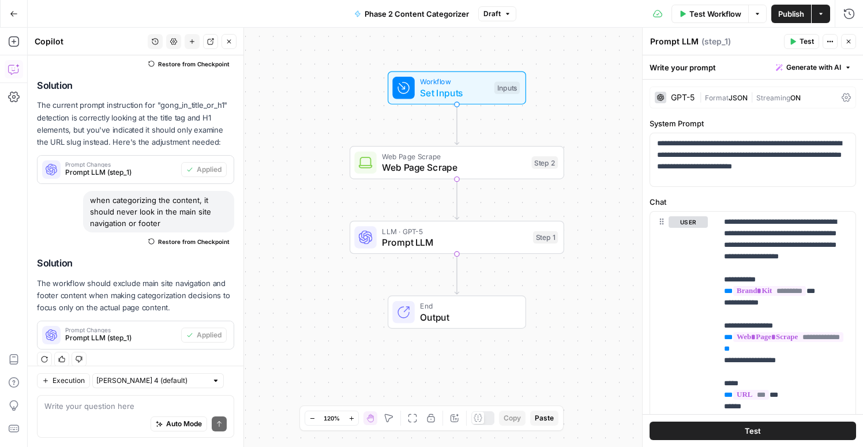
click at [797, 14] on span "Publish" at bounding box center [791, 14] width 26 height 12
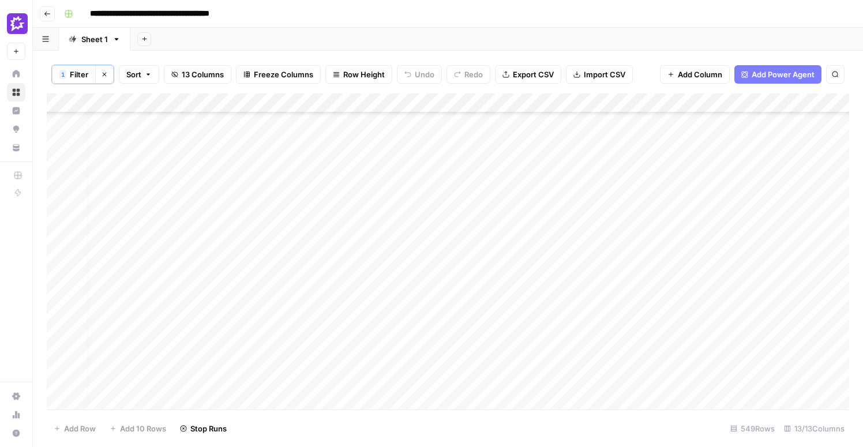
scroll to position [10470, 9]
